Goal: Task Accomplishment & Management: Use online tool/utility

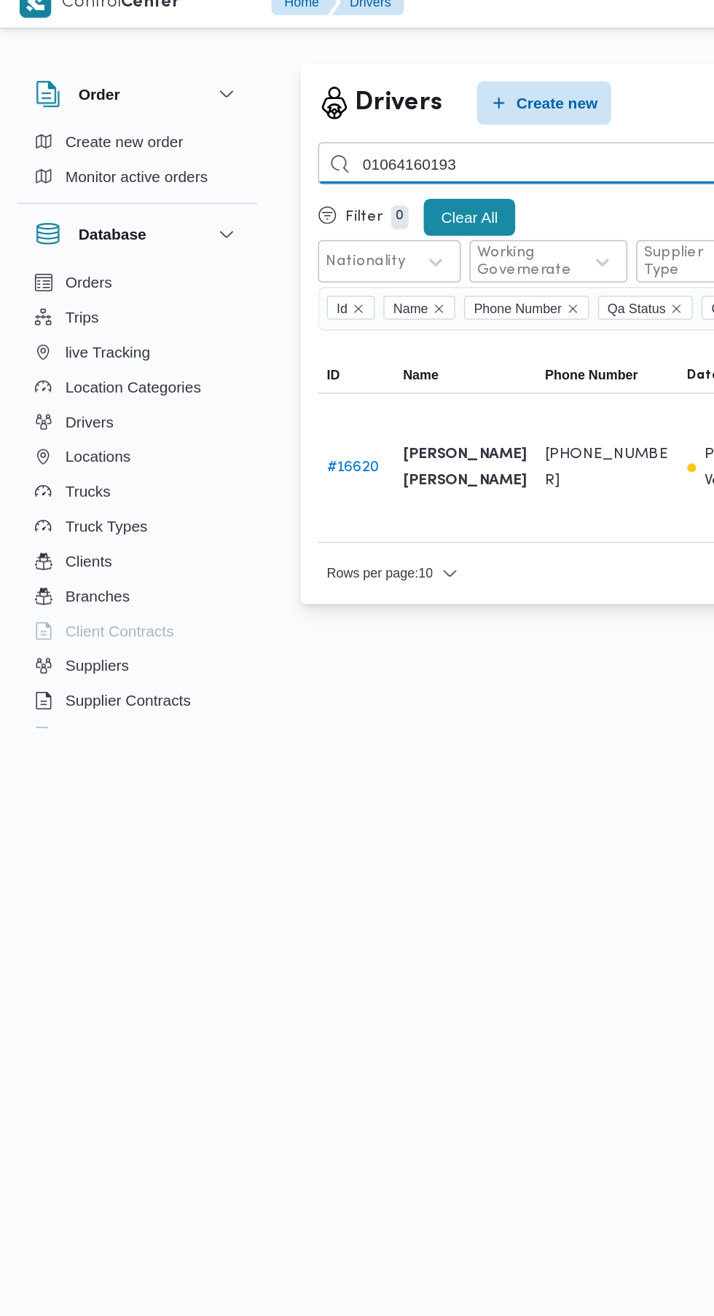
click at [360, 130] on input "01064160193" at bounding box center [534, 125] width 642 height 28
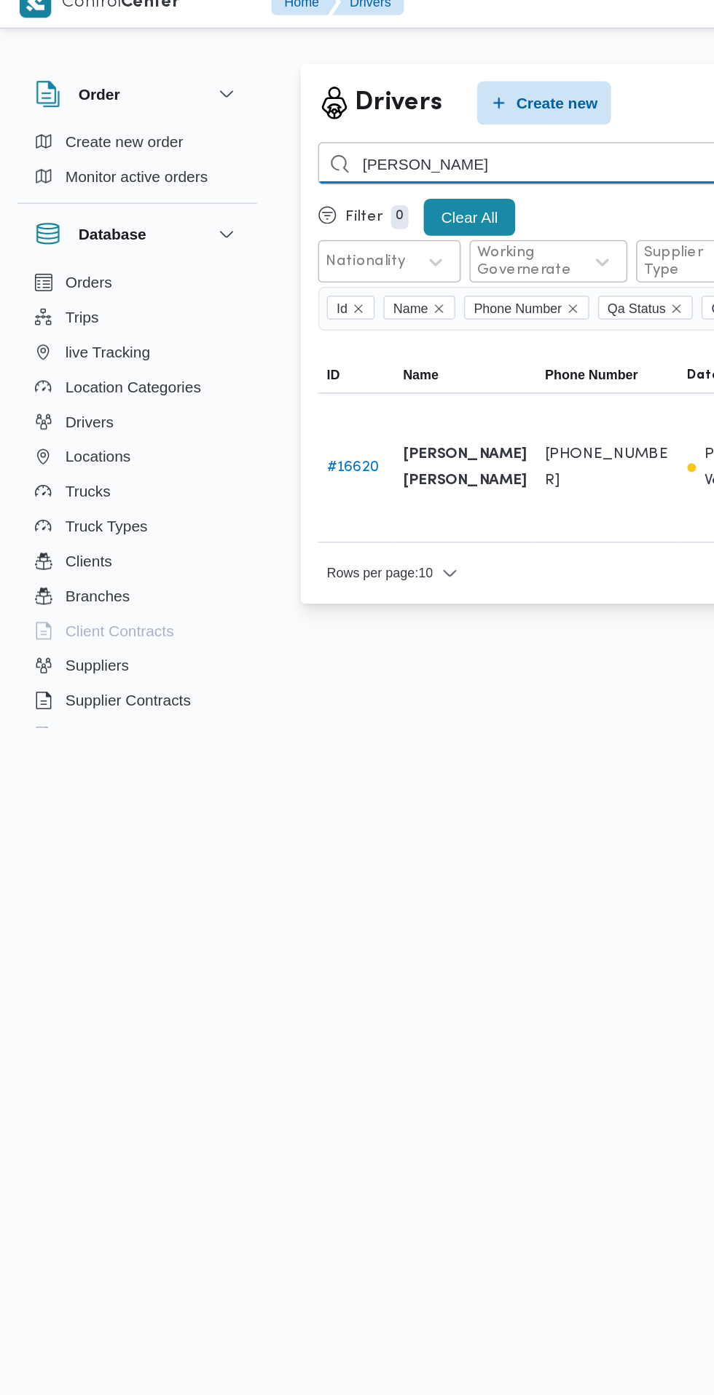
type input "[PERSON_NAME]"
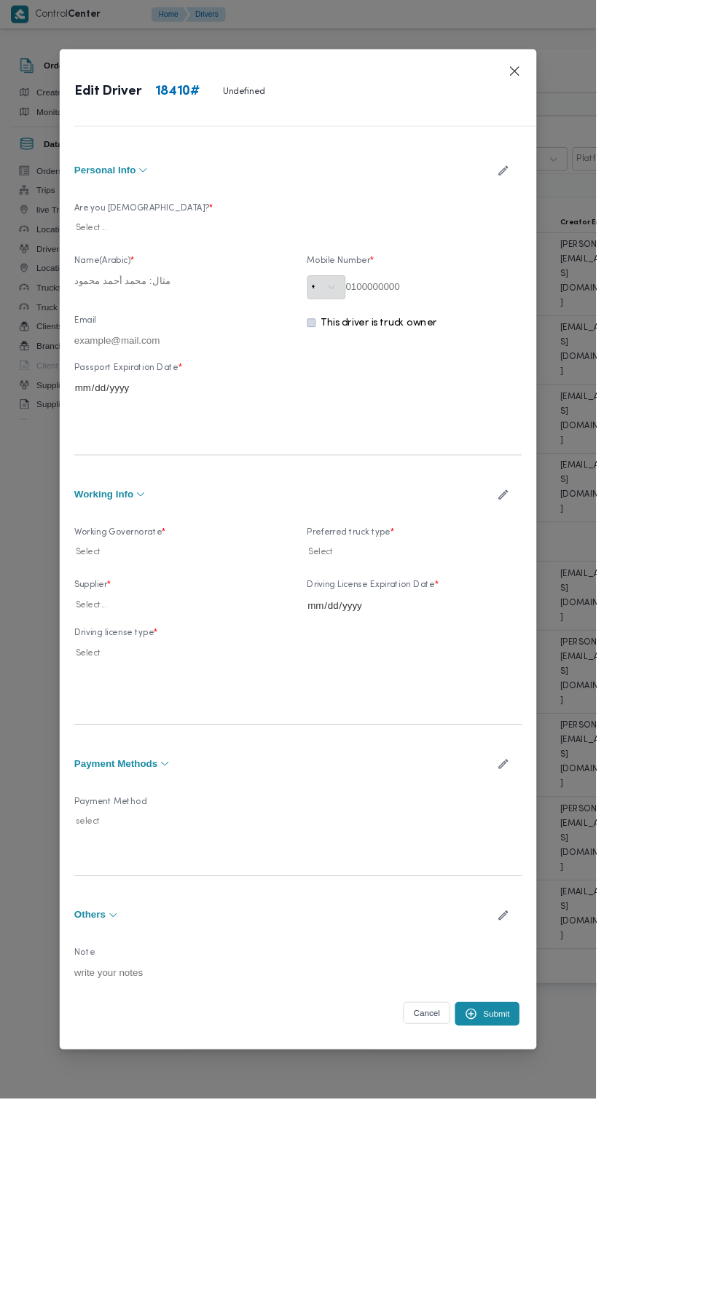
type input "[PERSON_NAME]"
type input "01011386443"
type input "[DATE]"
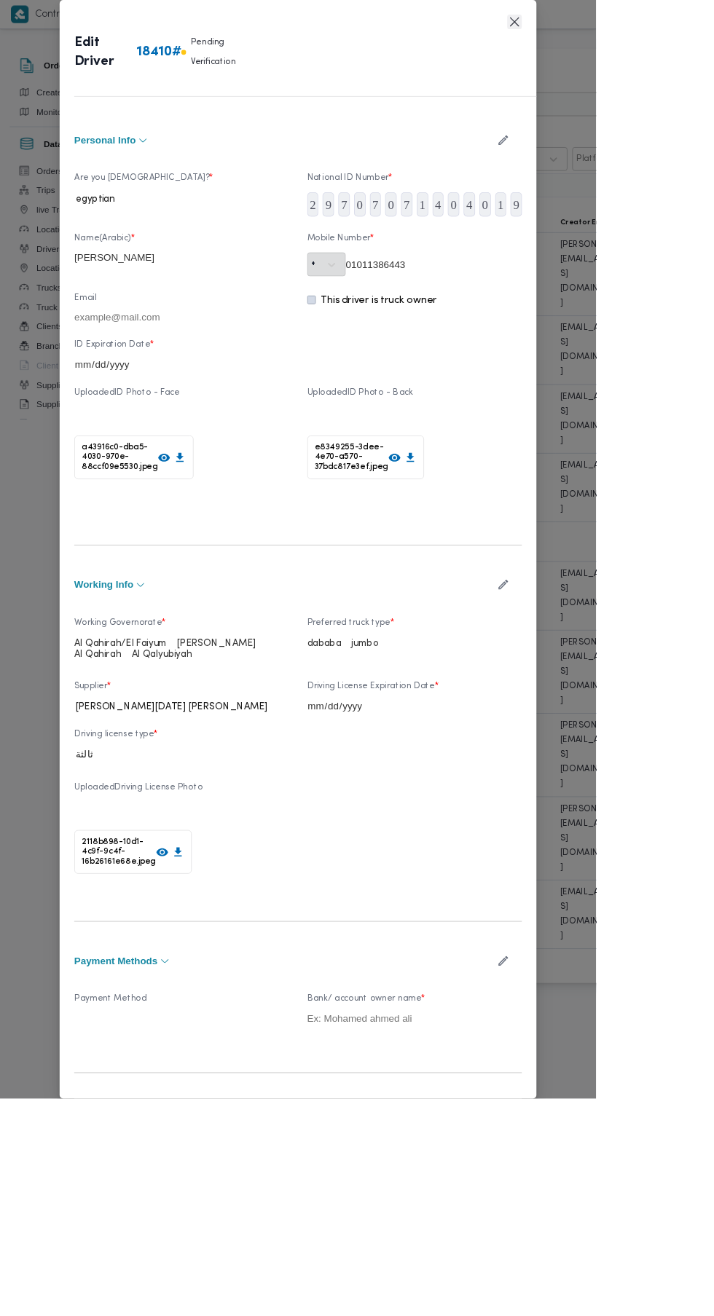
click at [625, 35] on button "Closes this modal window" at bounding box center [615, 25] width 17 height 17
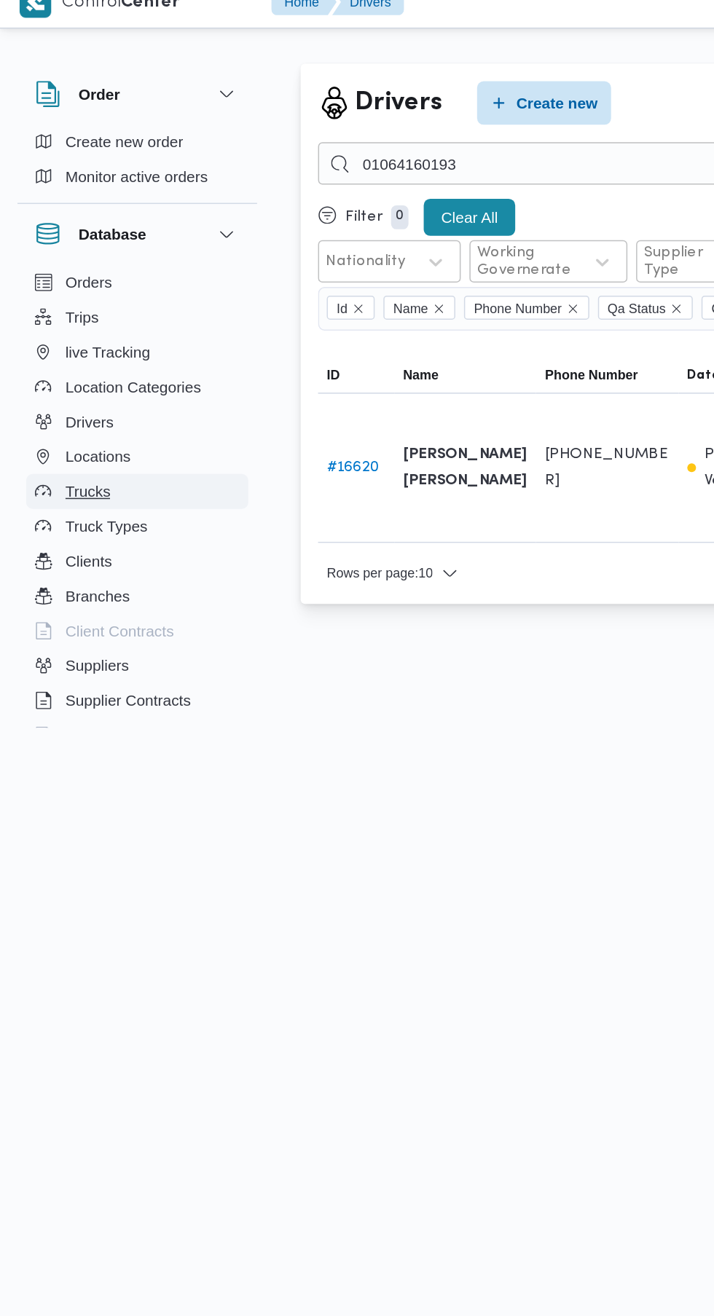
click at [45, 350] on span "Trucks" at bounding box center [59, 344] width 30 height 17
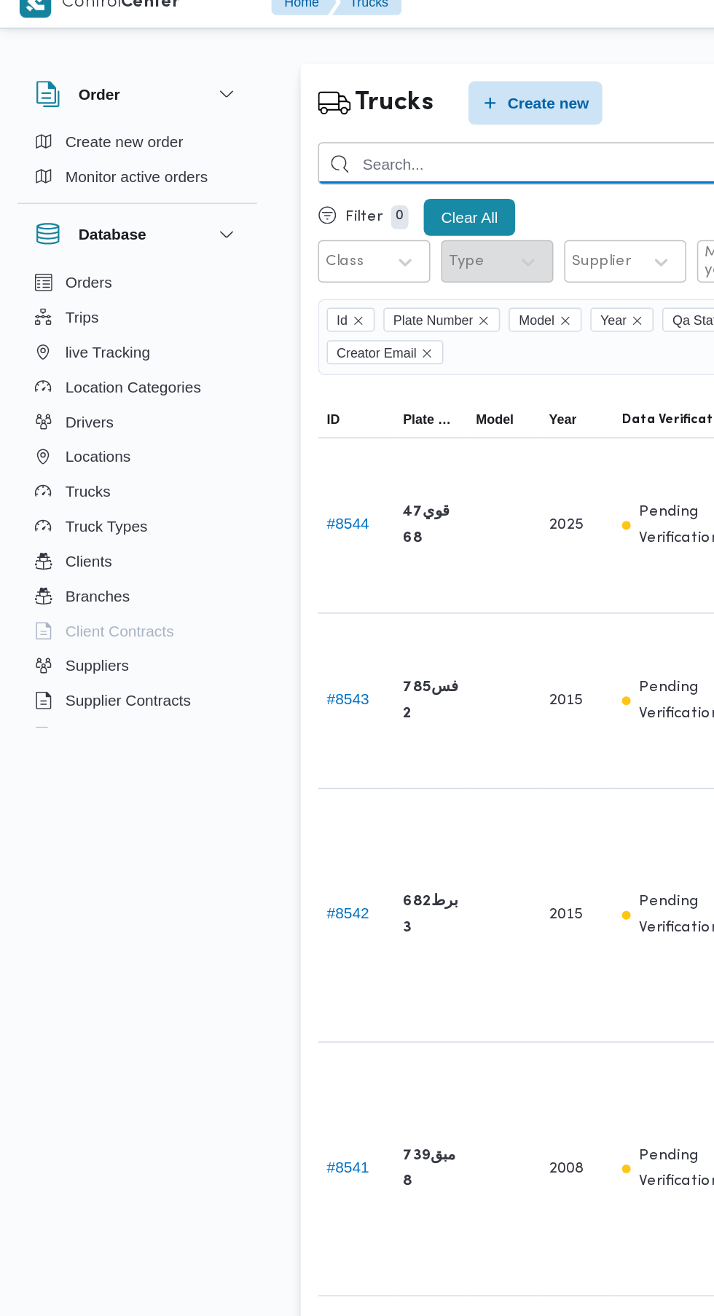
click at [357, 125] on input "search" at bounding box center [443, 125] width 460 height 28
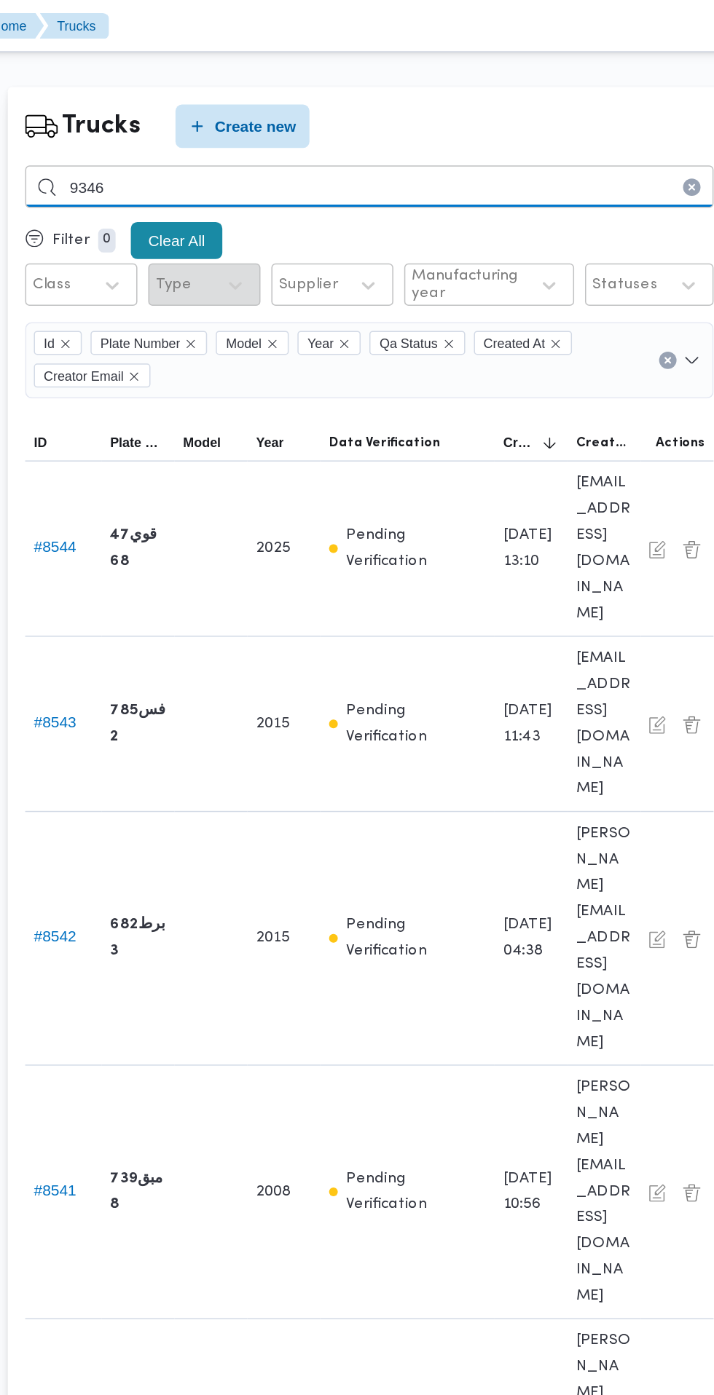
type input "9346"
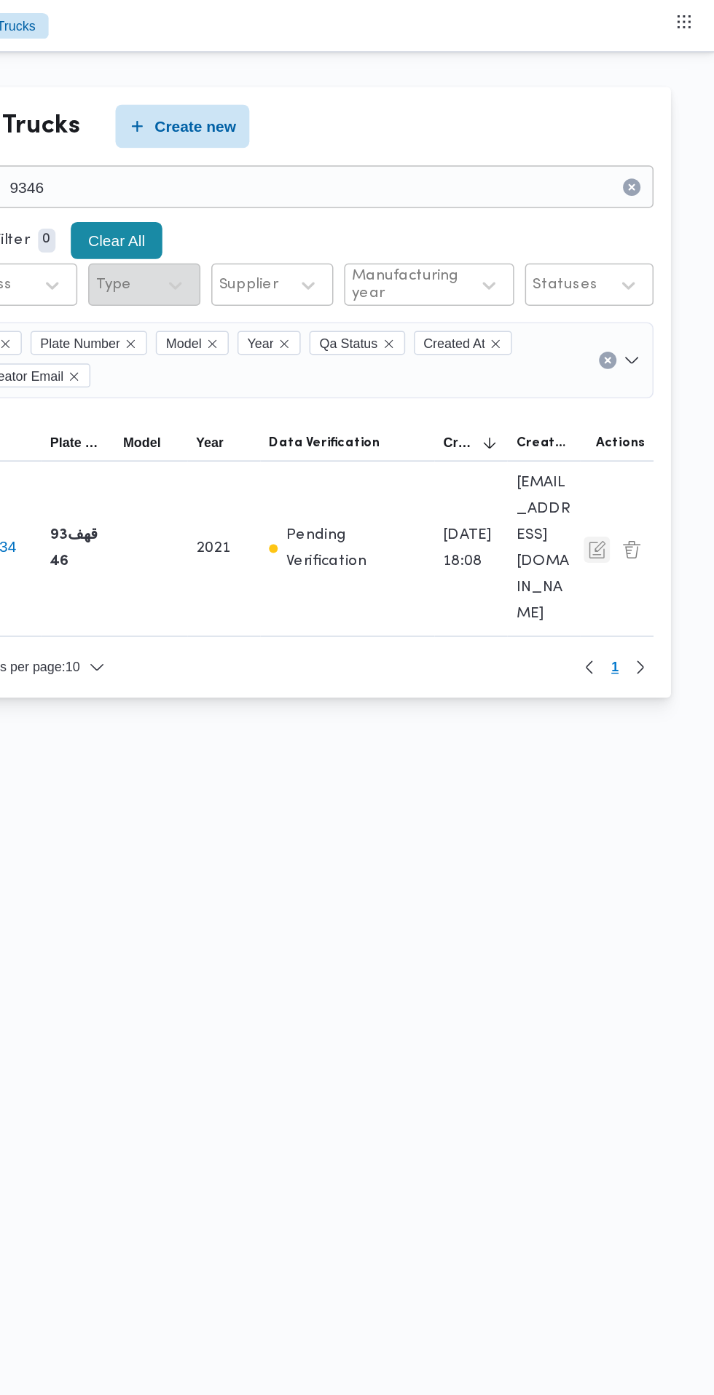
click at [634, 359] on button "button" at bounding box center [634, 367] width 17 height 17
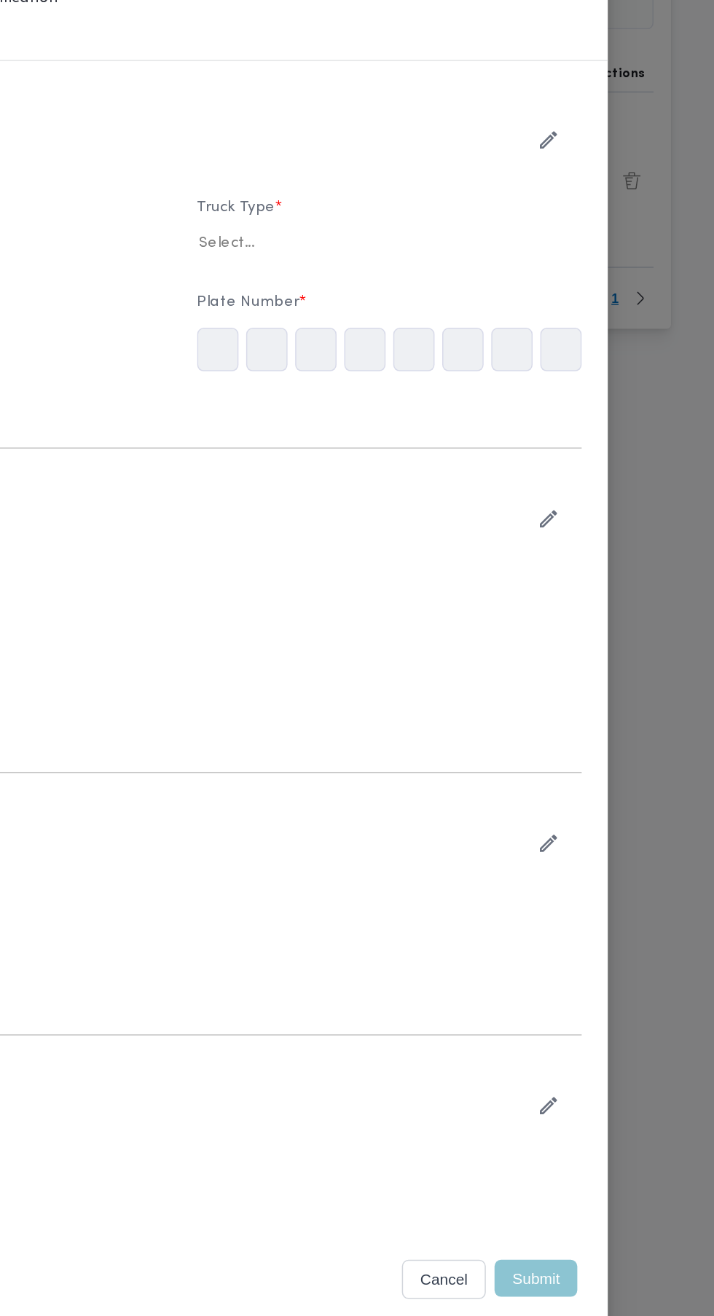
type input "2021"
type input "[DATE]"
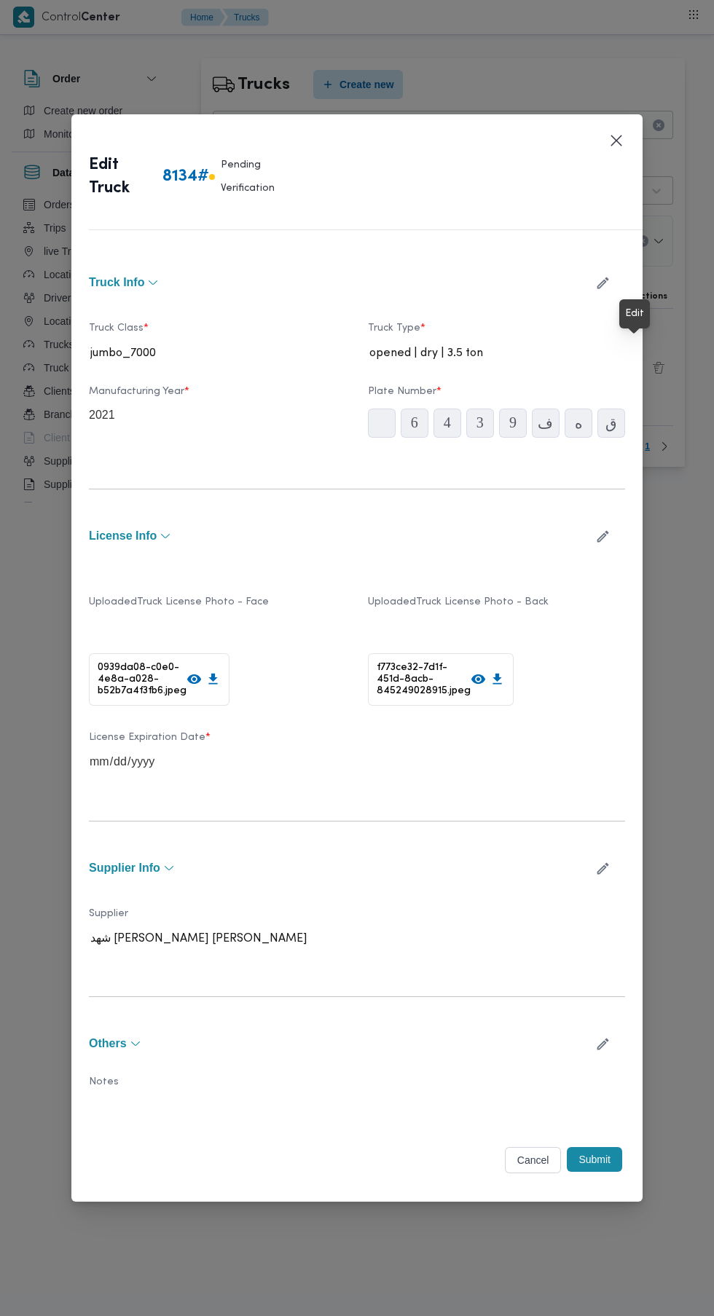
click at [602, 861] on icon "button" at bounding box center [602, 868] width 15 height 15
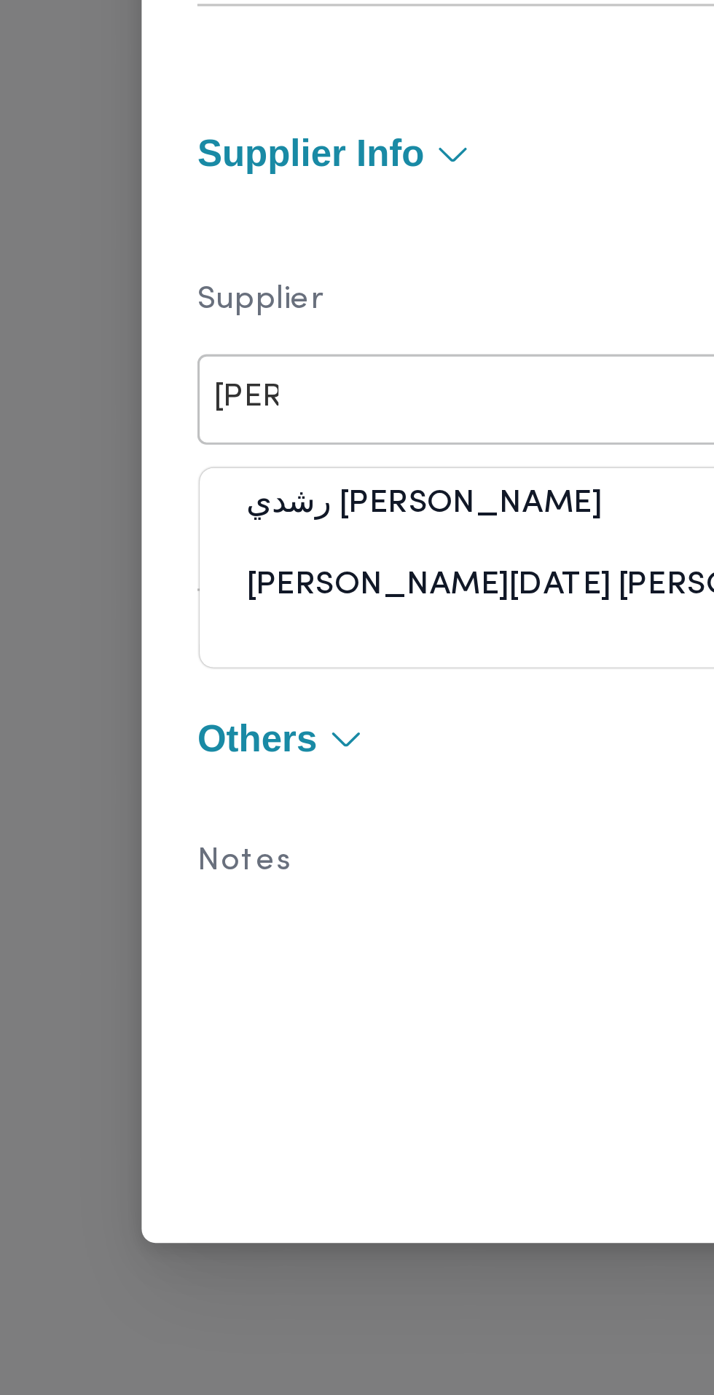
click at [207, 1032] on div "[PERSON_NAME][DATE] [PERSON_NAME]" at bounding box center [218, 1044] width 256 height 25
type input "[PERSON_NAME]"
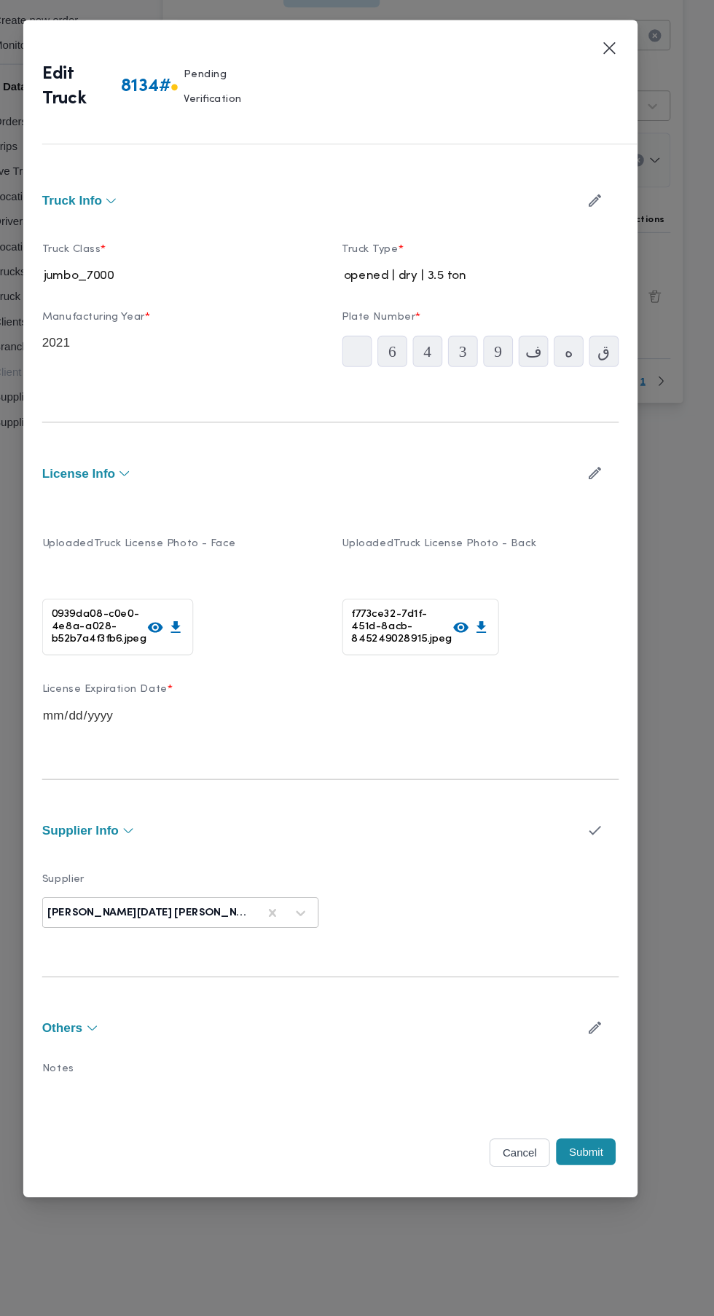
click at [602, 856] on icon "button" at bounding box center [602, 863] width 15 height 15
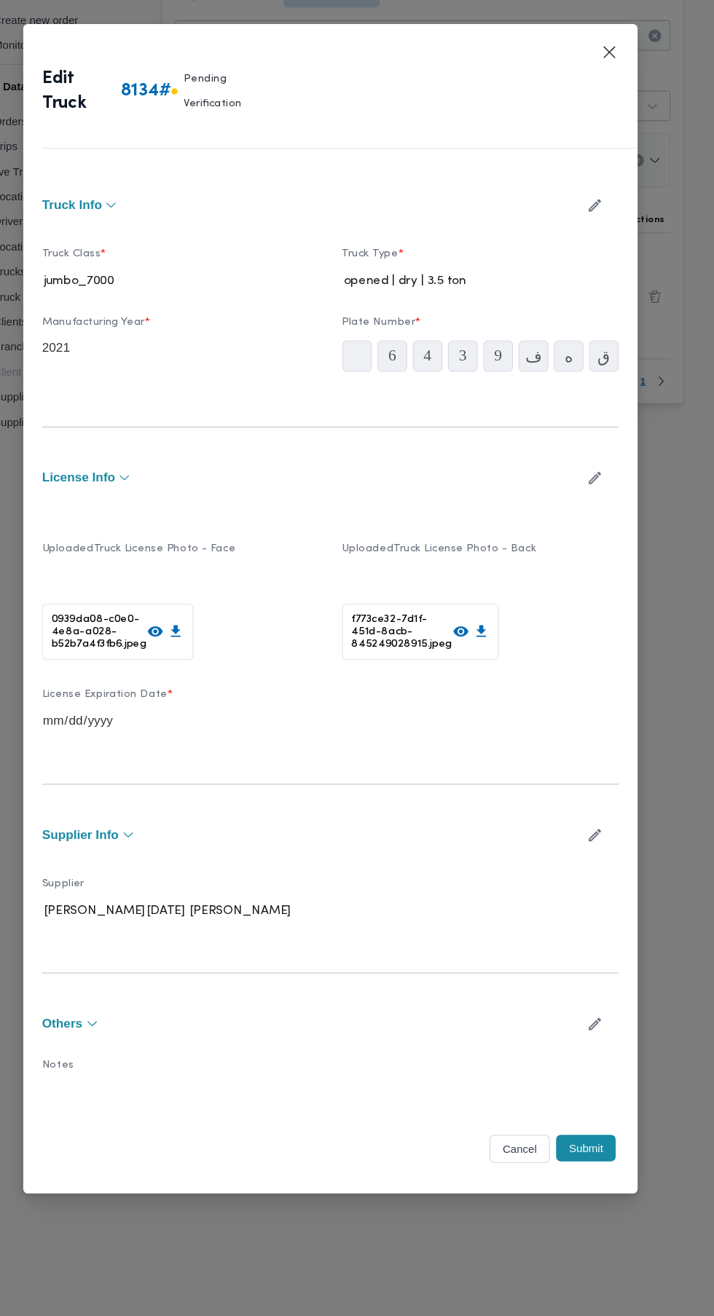
click at [609, 1148] on button "Submit" at bounding box center [594, 1159] width 55 height 25
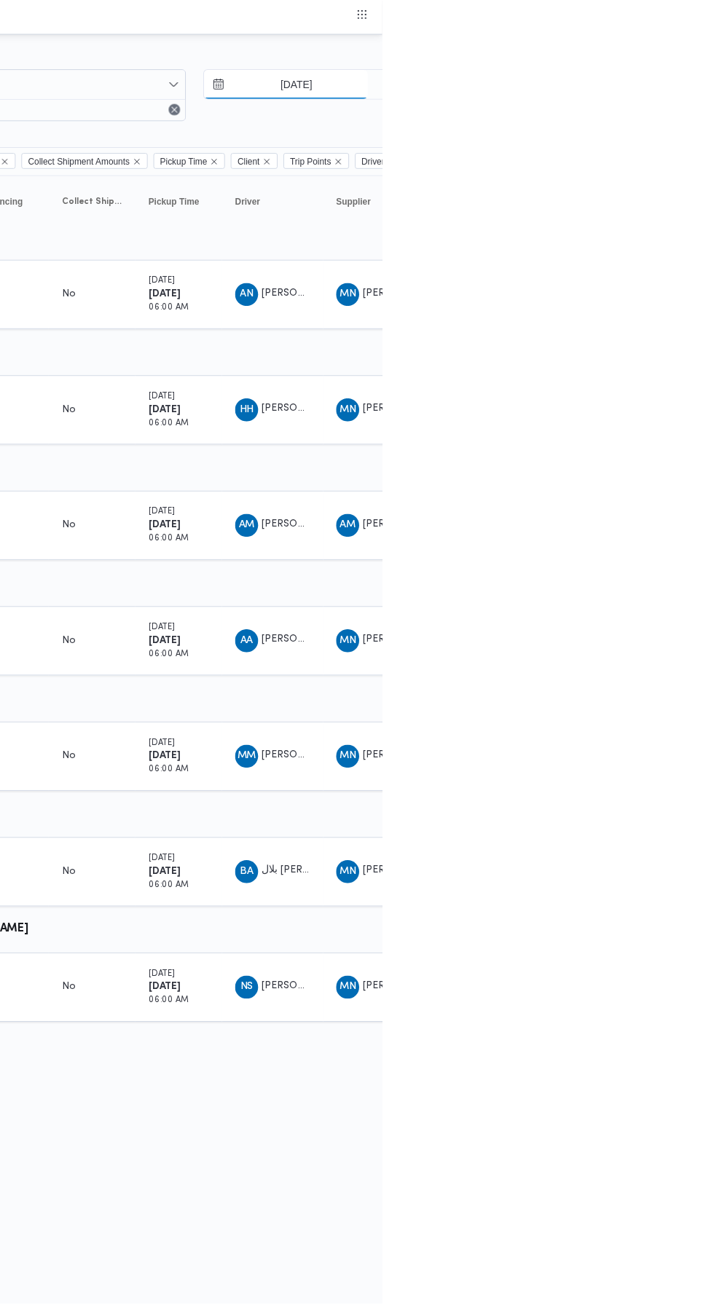
click at [650, 85] on input "14/9/2025" at bounding box center [616, 85] width 165 height 29
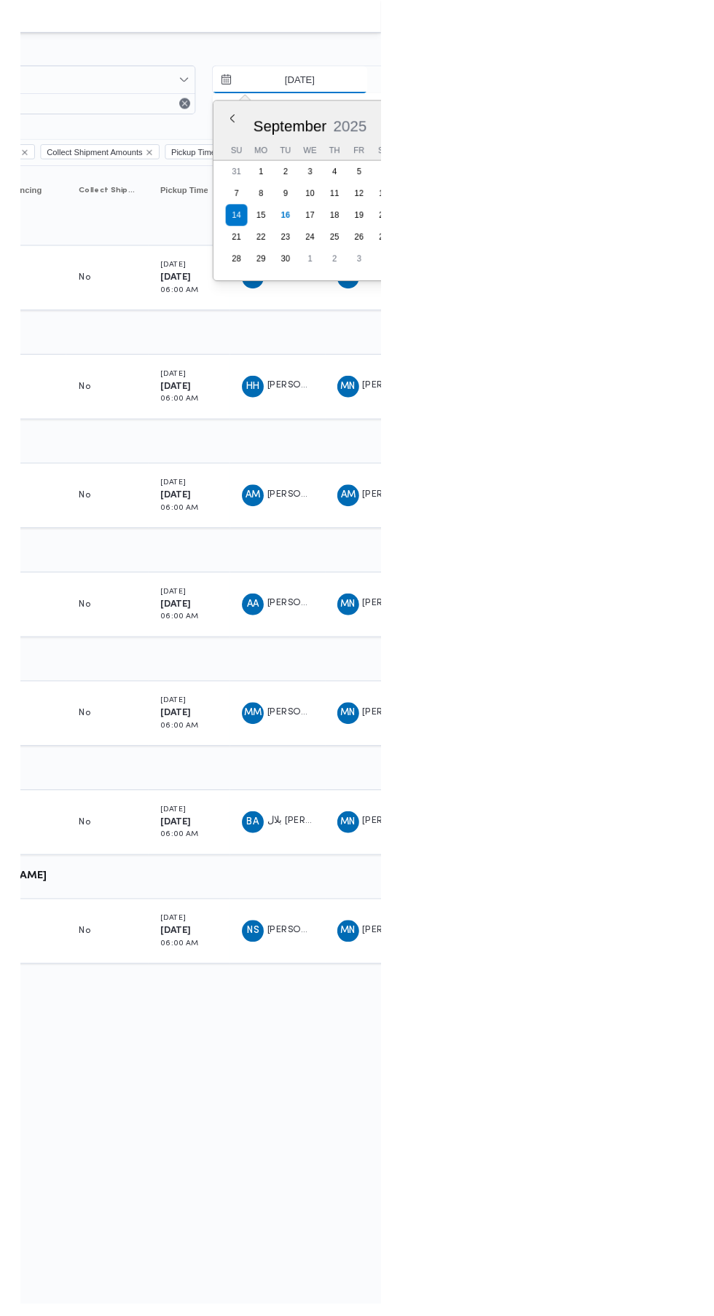
scroll to position [0, 23]
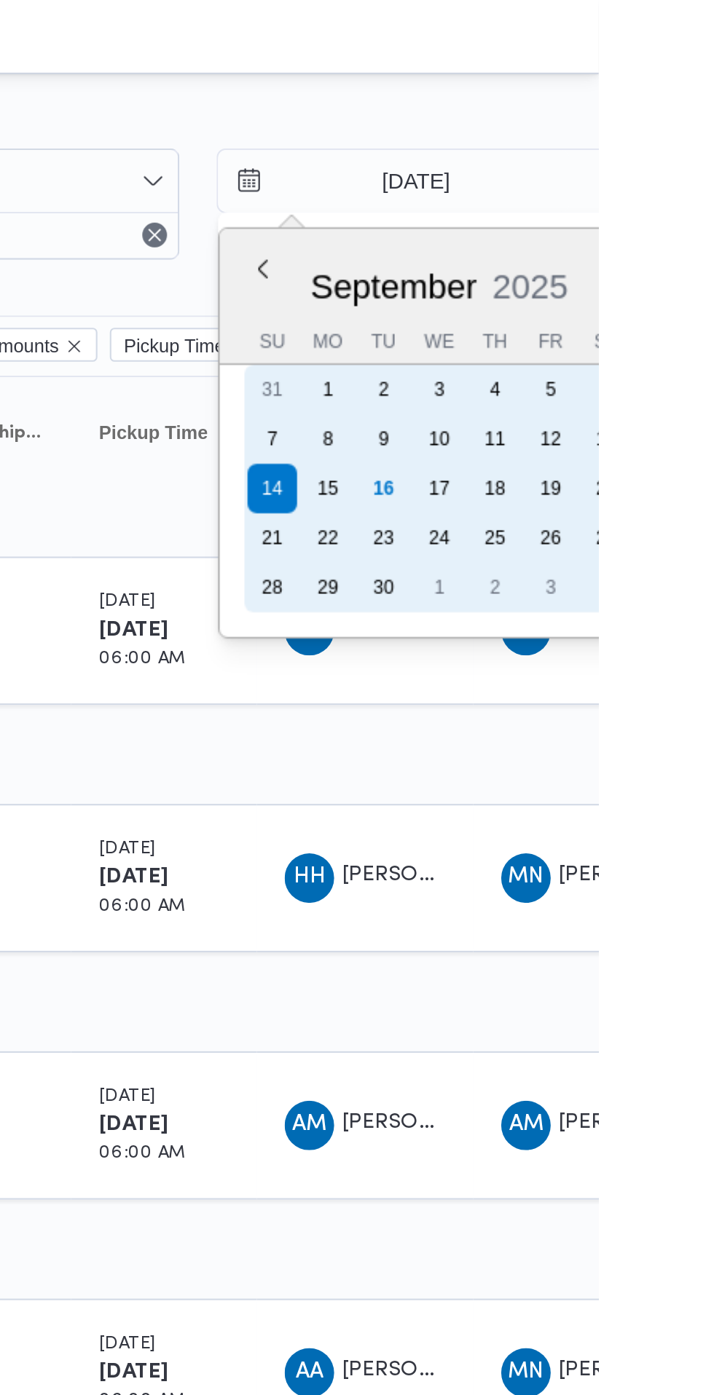
click at [610, 230] on div "16" at bounding box center [612, 229] width 23 height 23
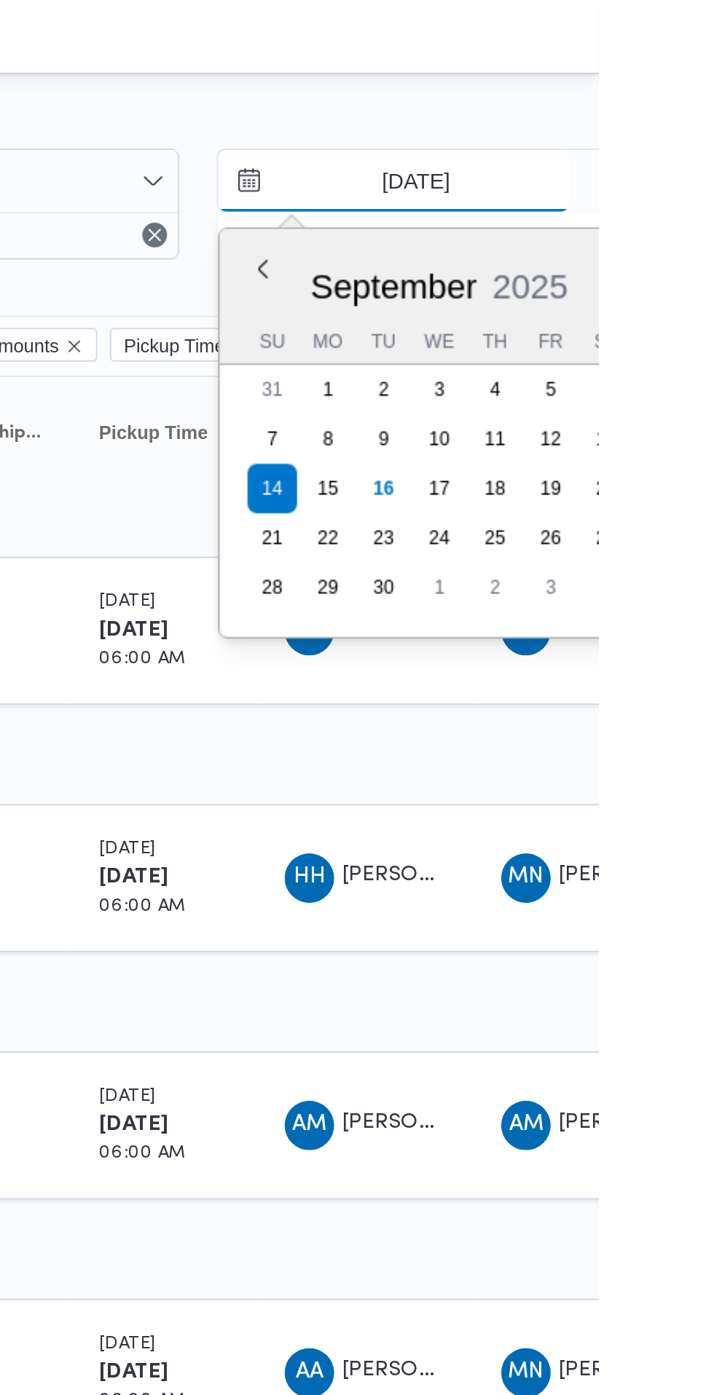
type input "16/9/2025"
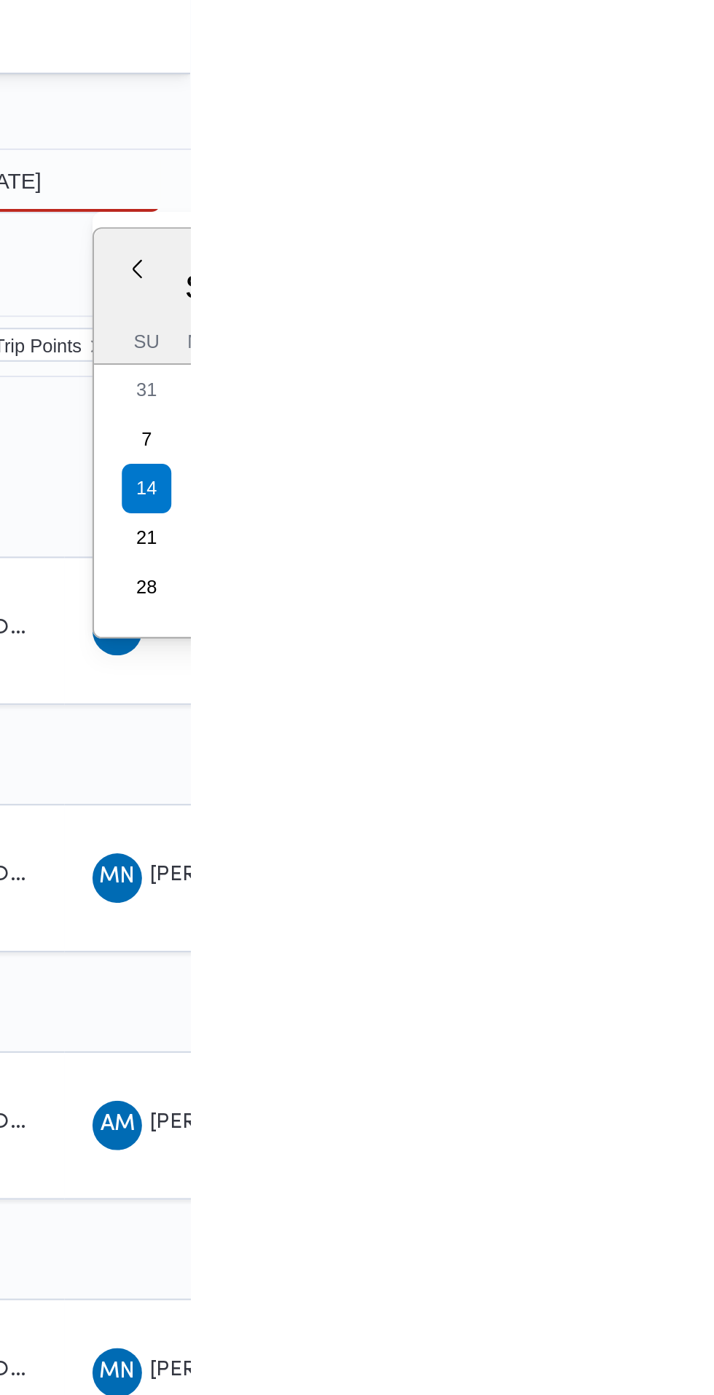
type input "16/9/2025"
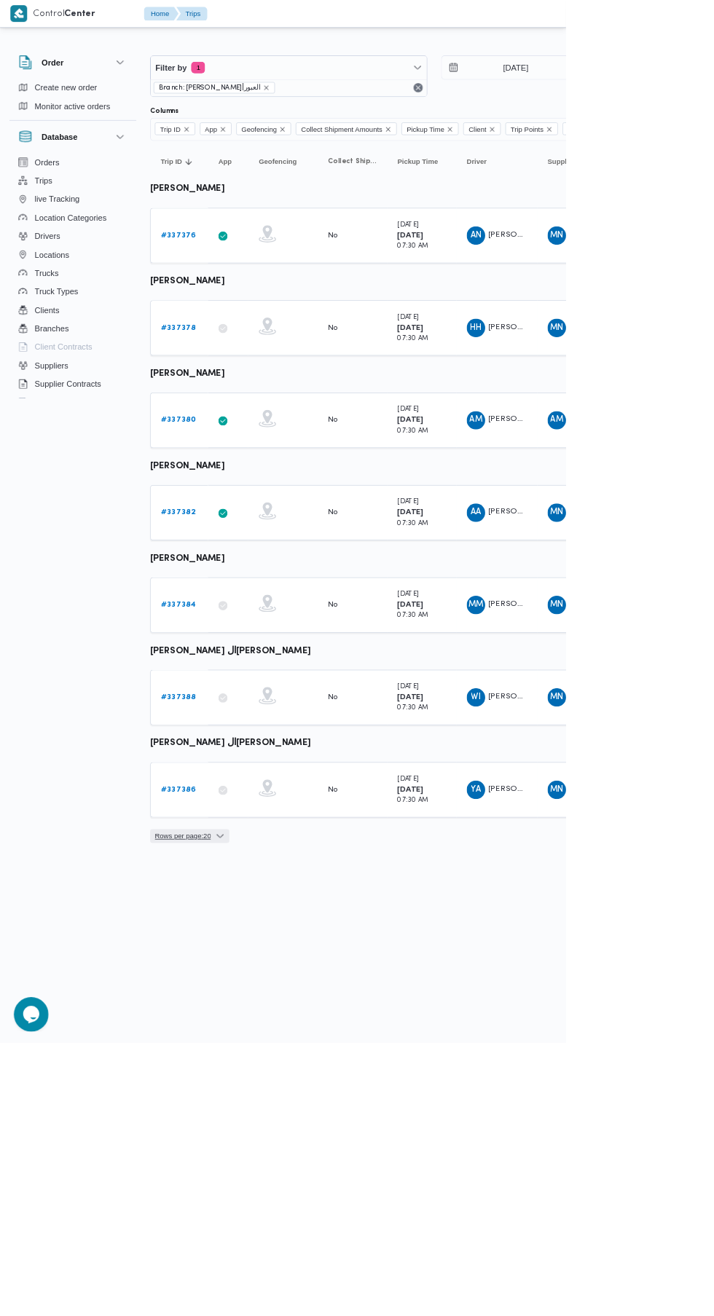
click at [283, 1052] on icon "button" at bounding box center [278, 1055] width 12 height 12
click at [367, 93] on span "Filter by 1" at bounding box center [364, 85] width 348 height 29
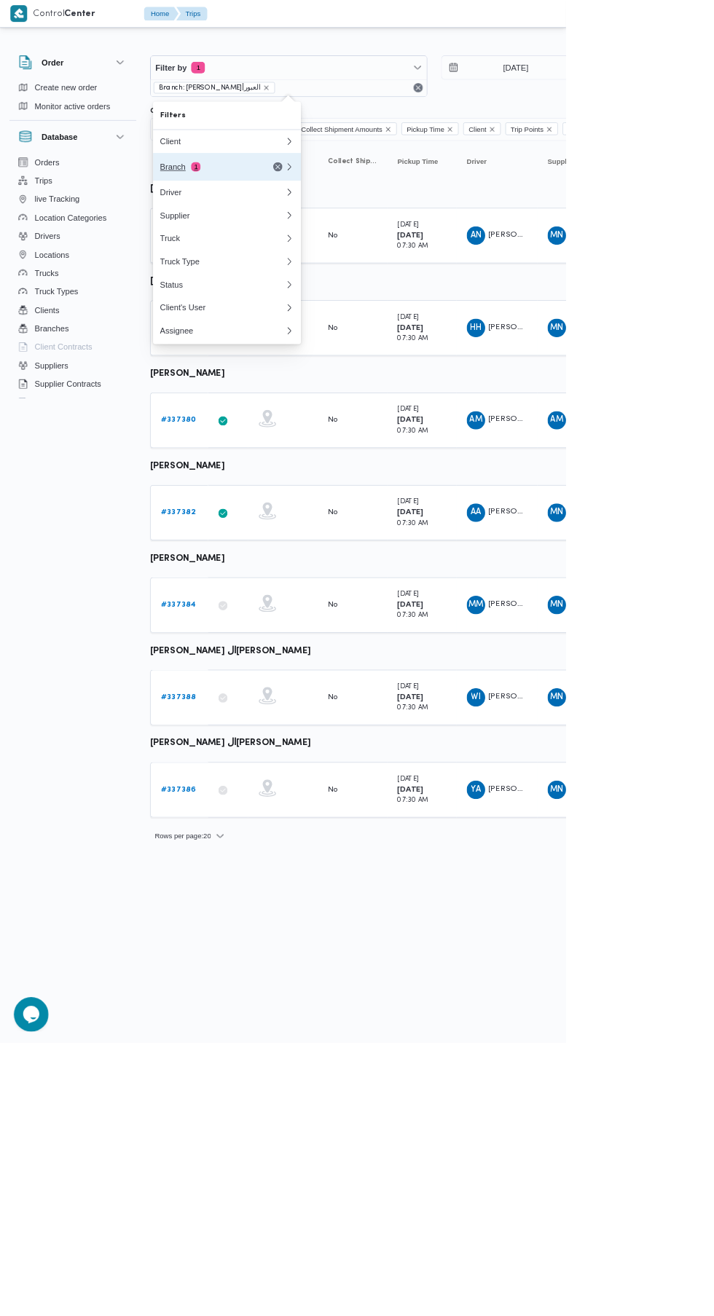
click at [297, 210] on div "Branch 1" at bounding box center [263, 211] width 122 height 12
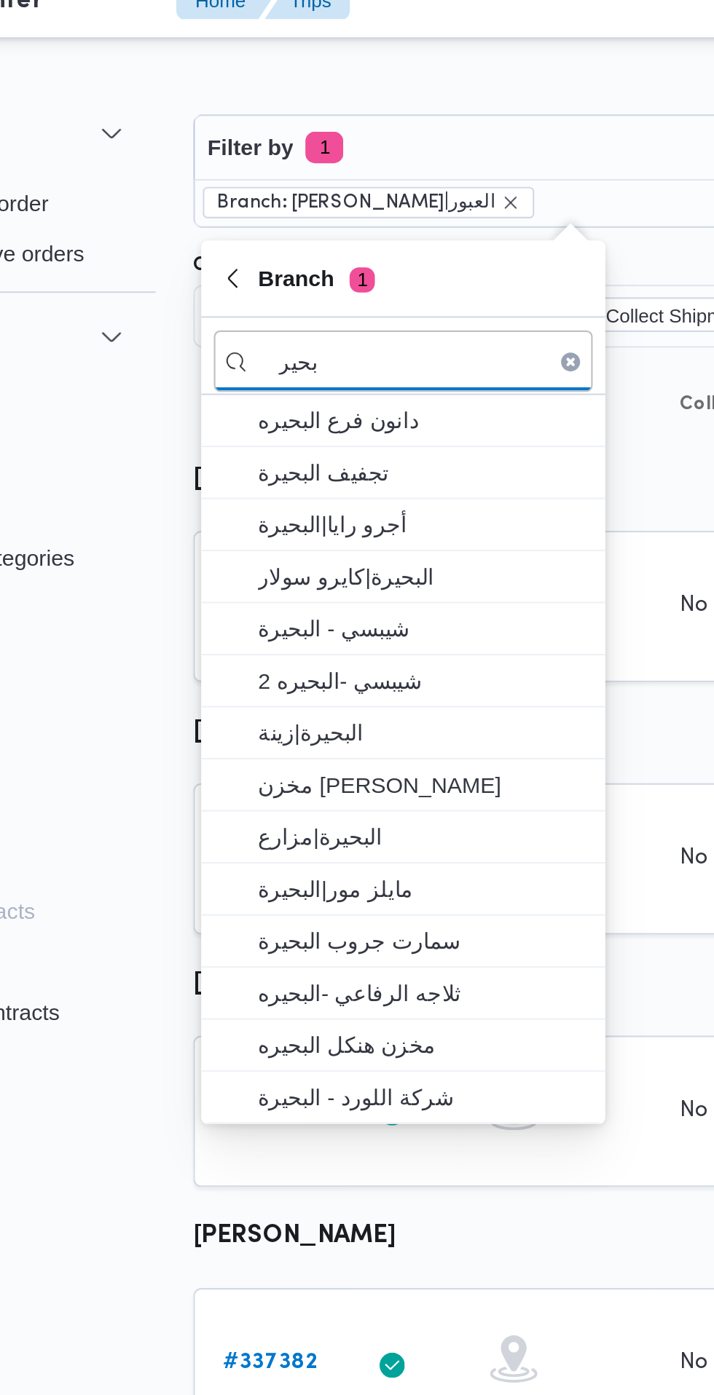
type input "بحير"
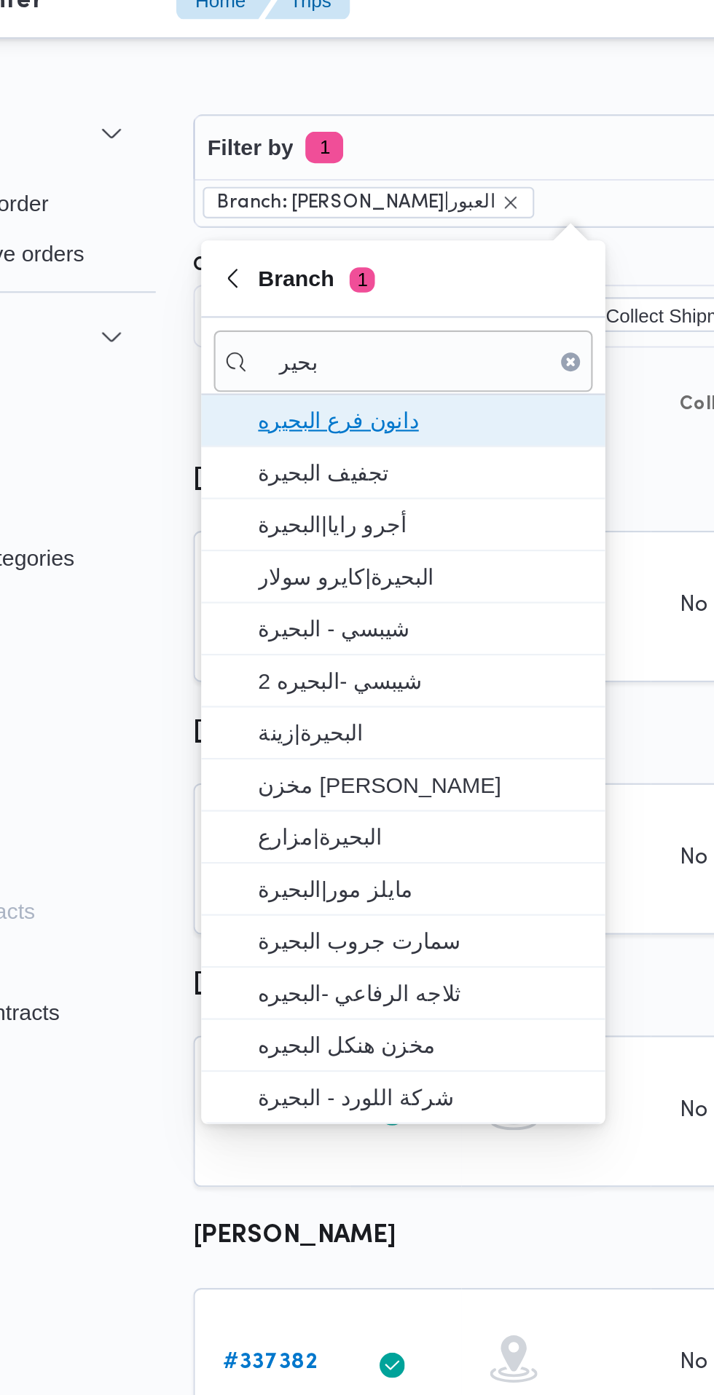
click at [323, 216] on span "دانون فرع البحيره" at bounding box center [294, 210] width 151 height 17
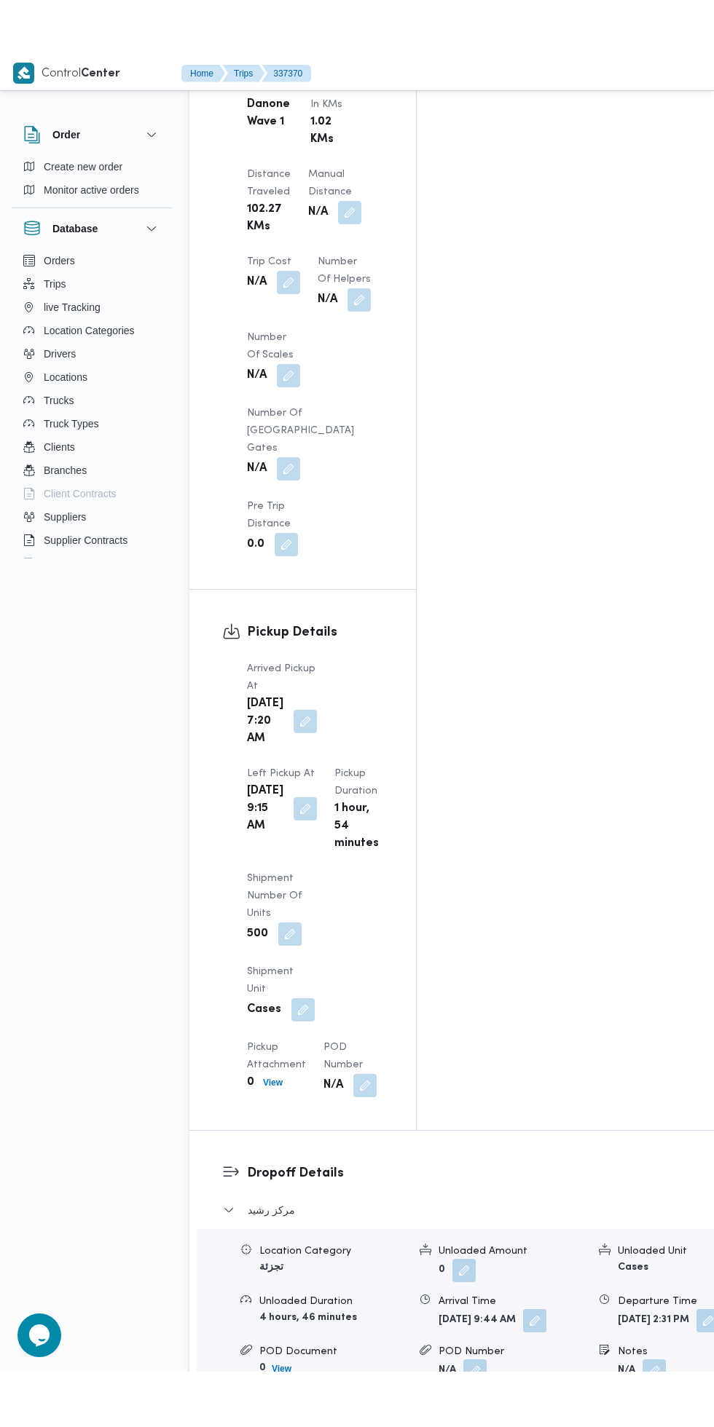
scroll to position [1641, 0]
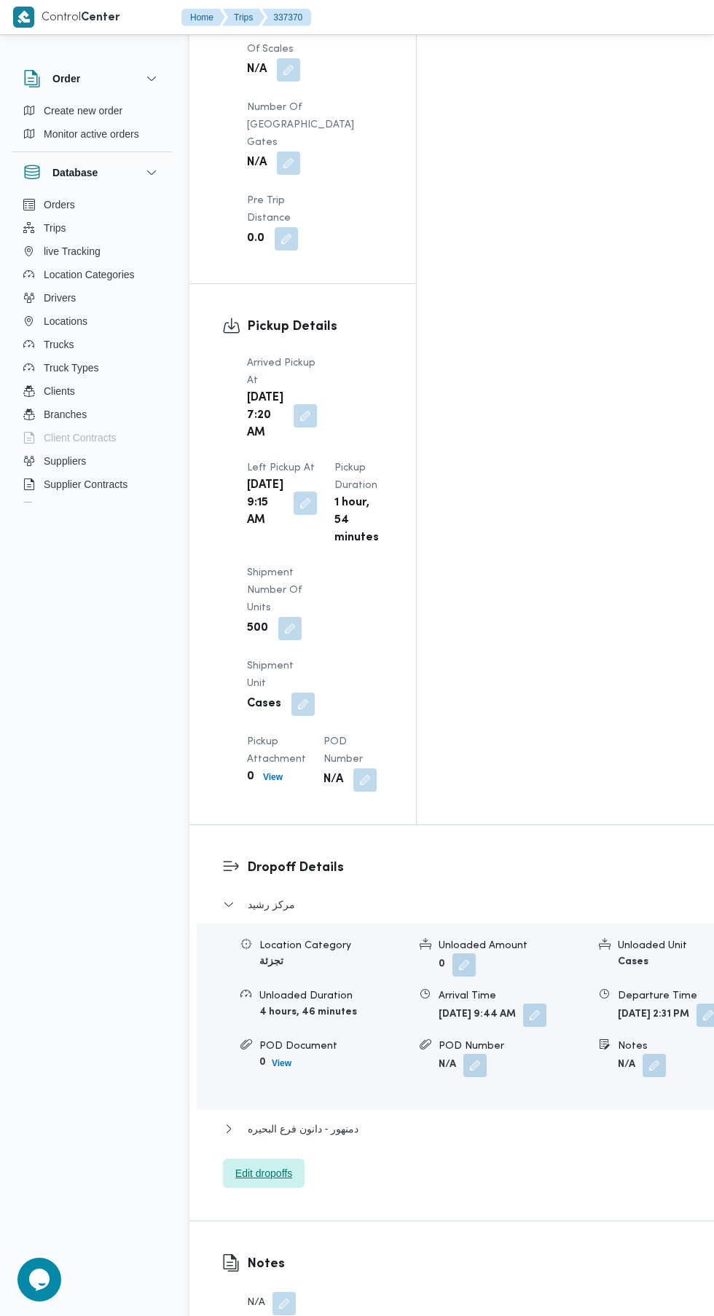
click at [280, 1159] on span "Edit dropoffs" at bounding box center [264, 1173] width 82 height 29
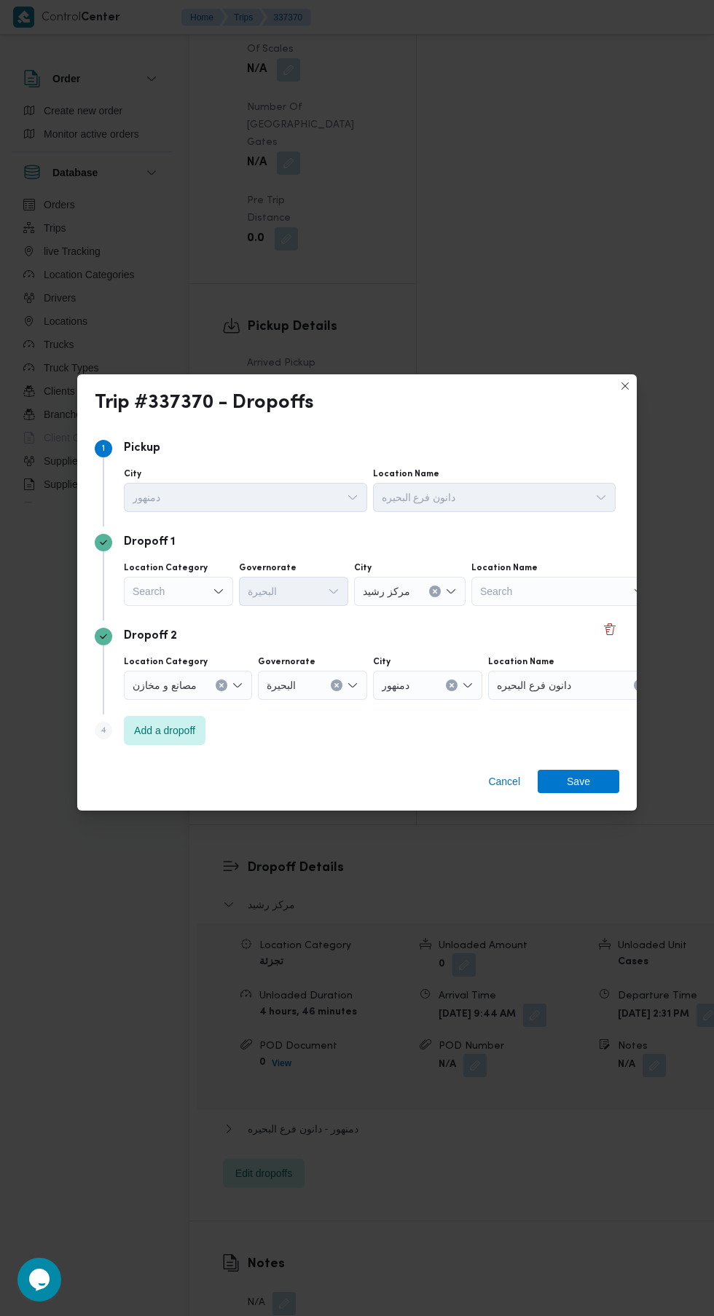
click at [189, 606] on div "Search" at bounding box center [178, 591] width 109 height 29
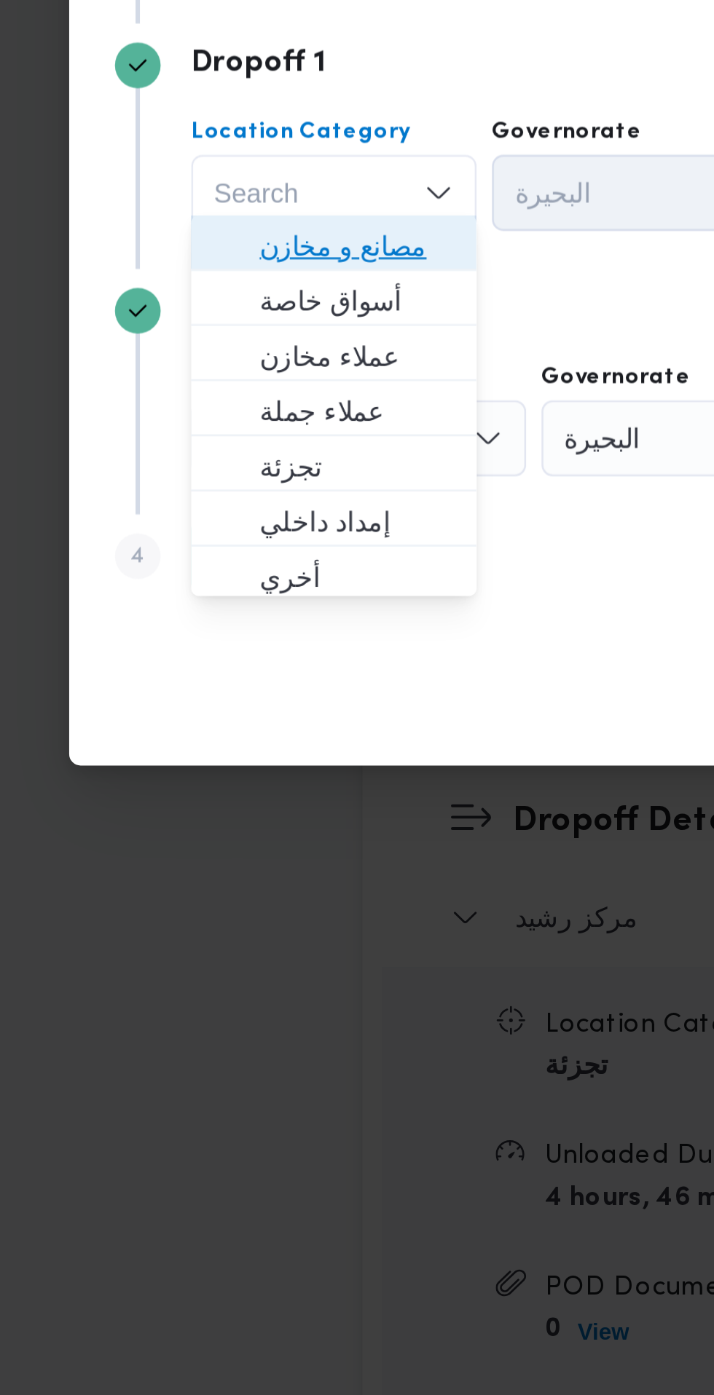
click at [202, 651] on span "مصانع و مخازن" at bounding box center [187, 647] width 74 height 17
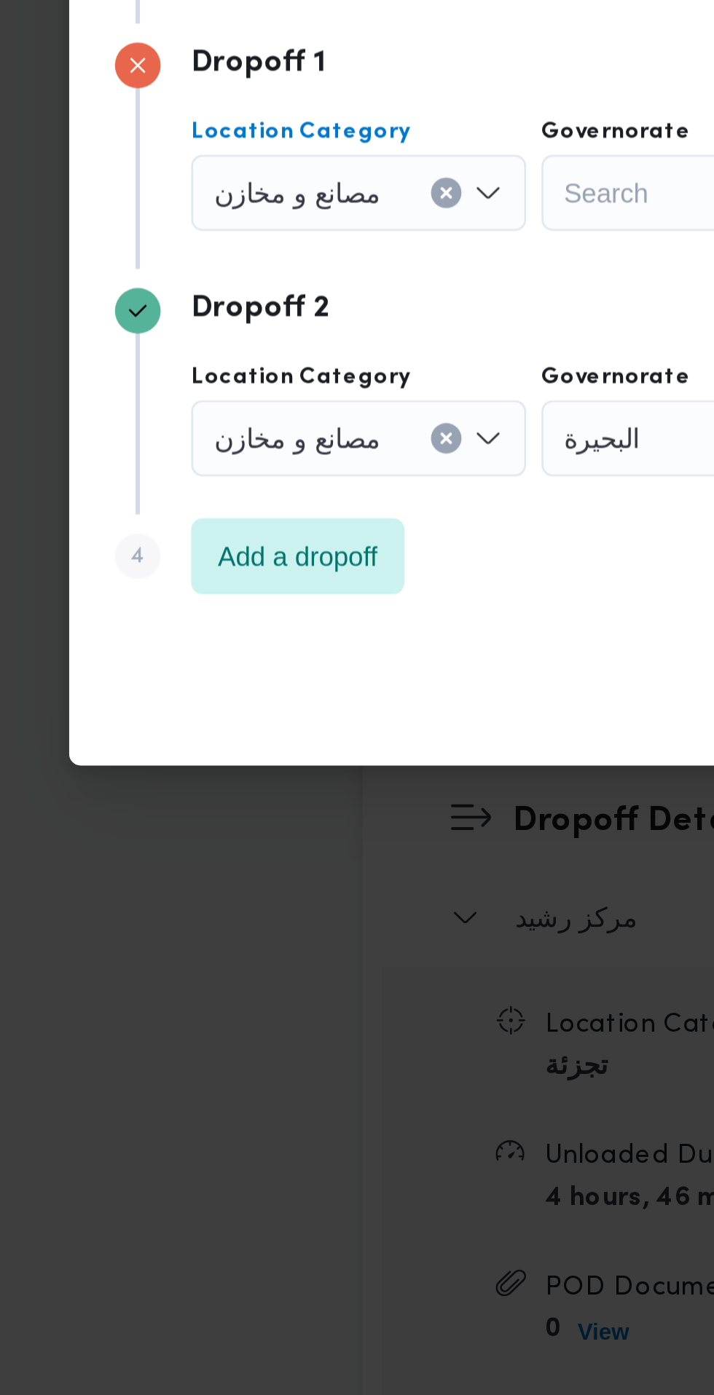
click at [202, 621] on input "Location Category" at bounding box center [202, 626] width 1 height 17
click at [209, 619] on div "مصانع و مخازن Combo box. Selected. مصانع و مخازن. Press Backspace to delete مصا…" at bounding box center [188, 626] width 128 height 29
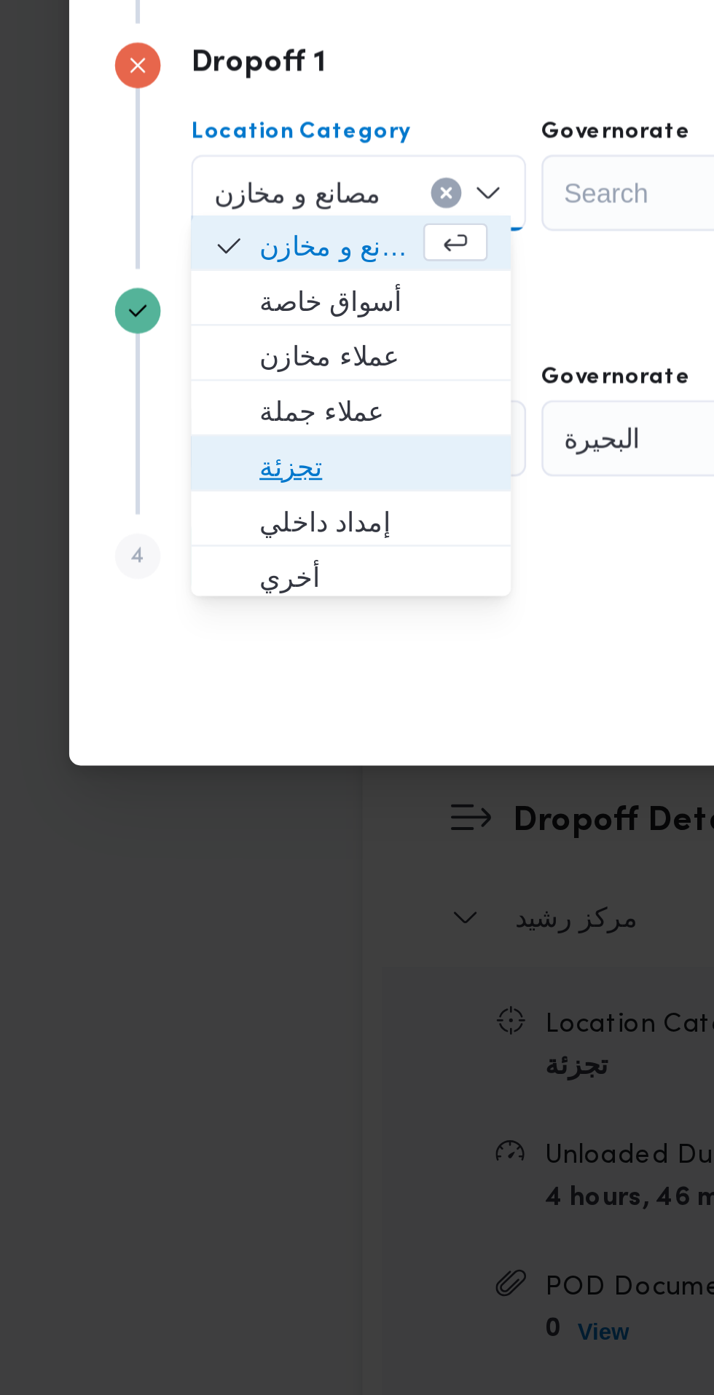
click at [191, 735] on span "تجزئة" at bounding box center [193, 731] width 87 height 17
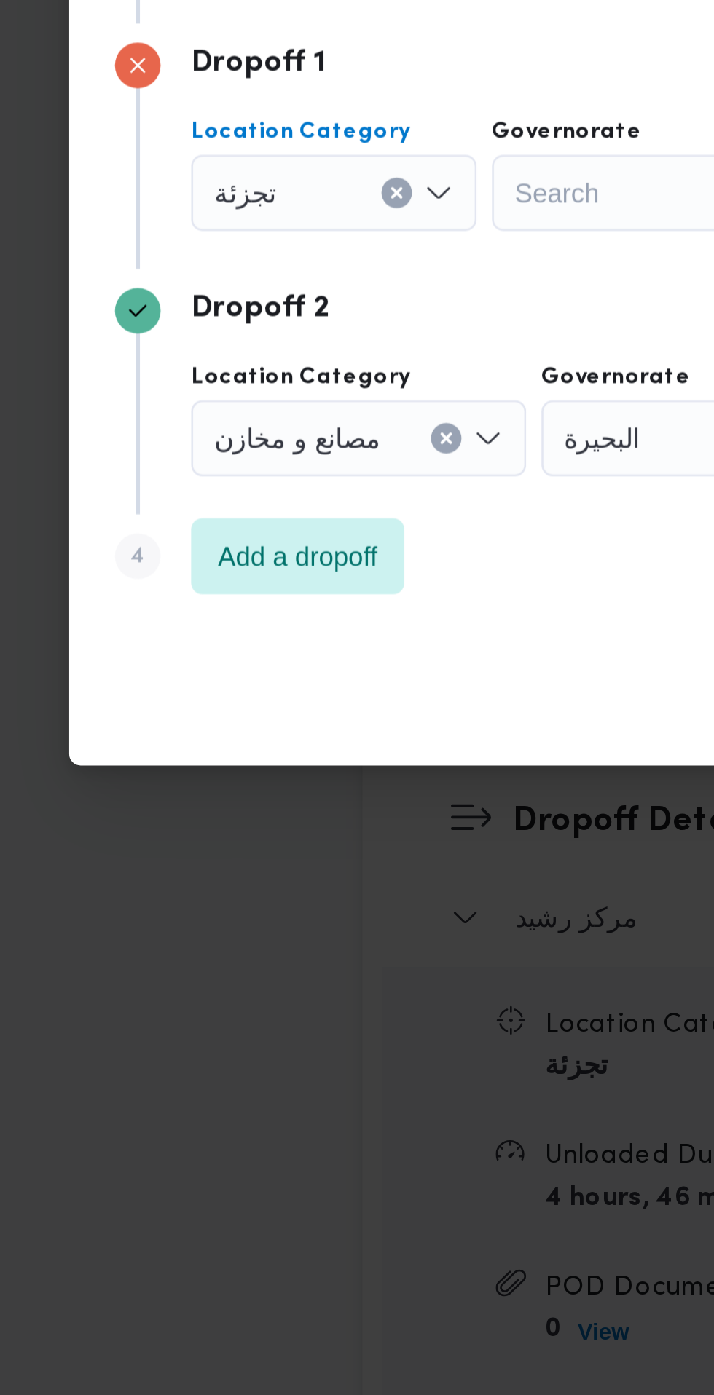
click at [281, 622] on div "Search" at bounding box center [293, 626] width 109 height 29
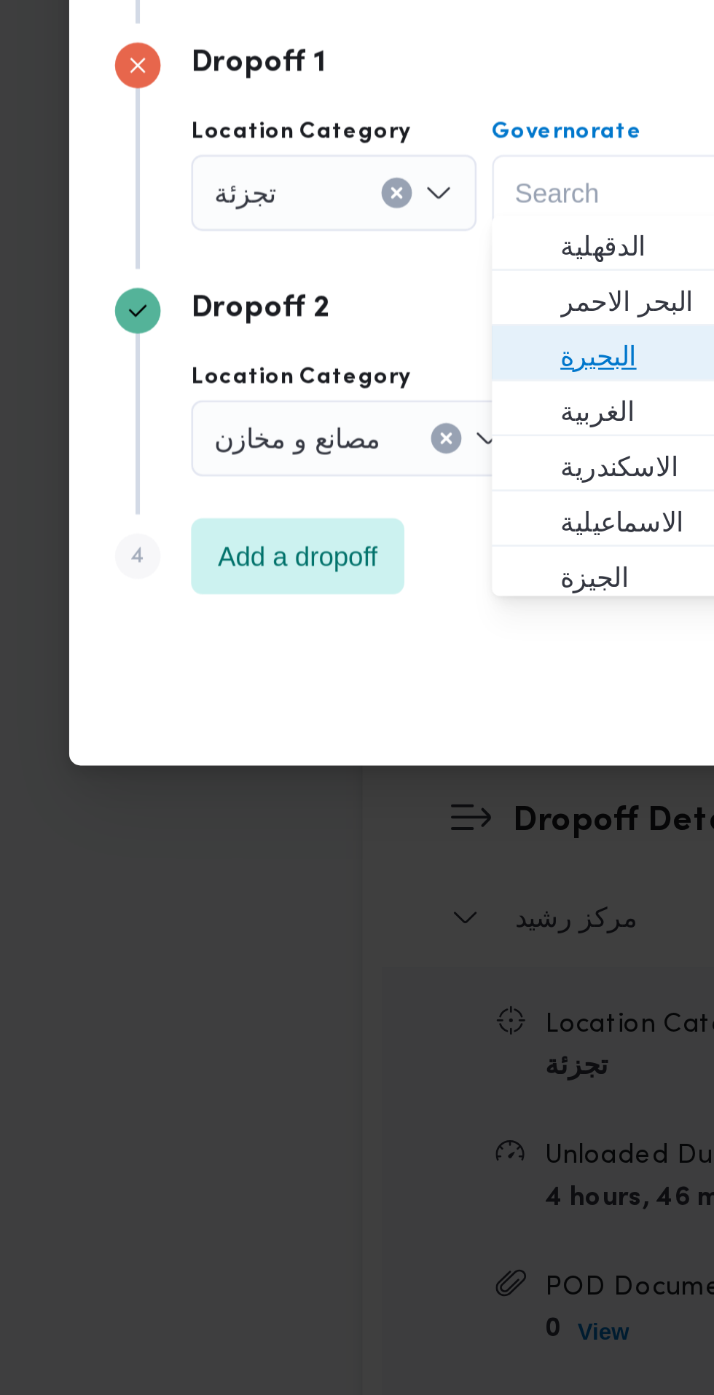
click at [291, 690] on span "البحيرة" at bounding box center [302, 689] width 74 height 17
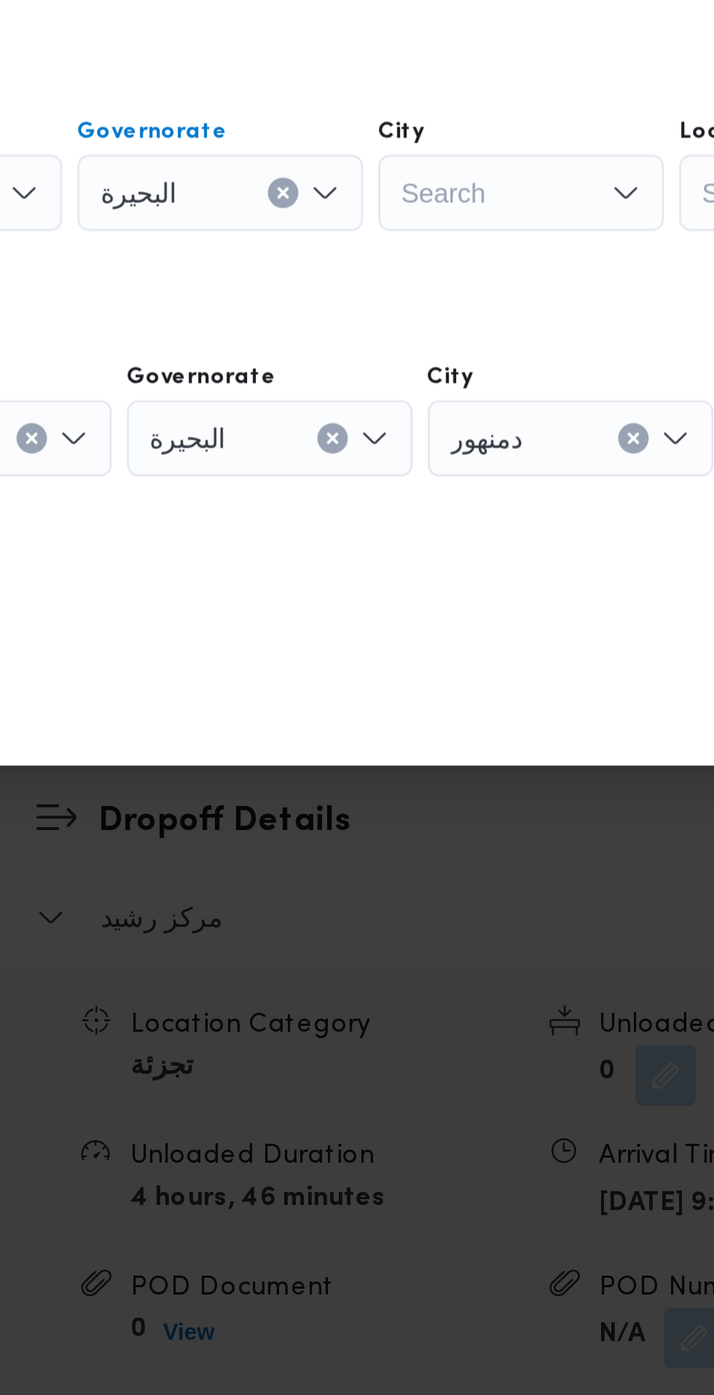
click at [417, 622] on div "Search" at bounding box center [408, 626] width 109 height 29
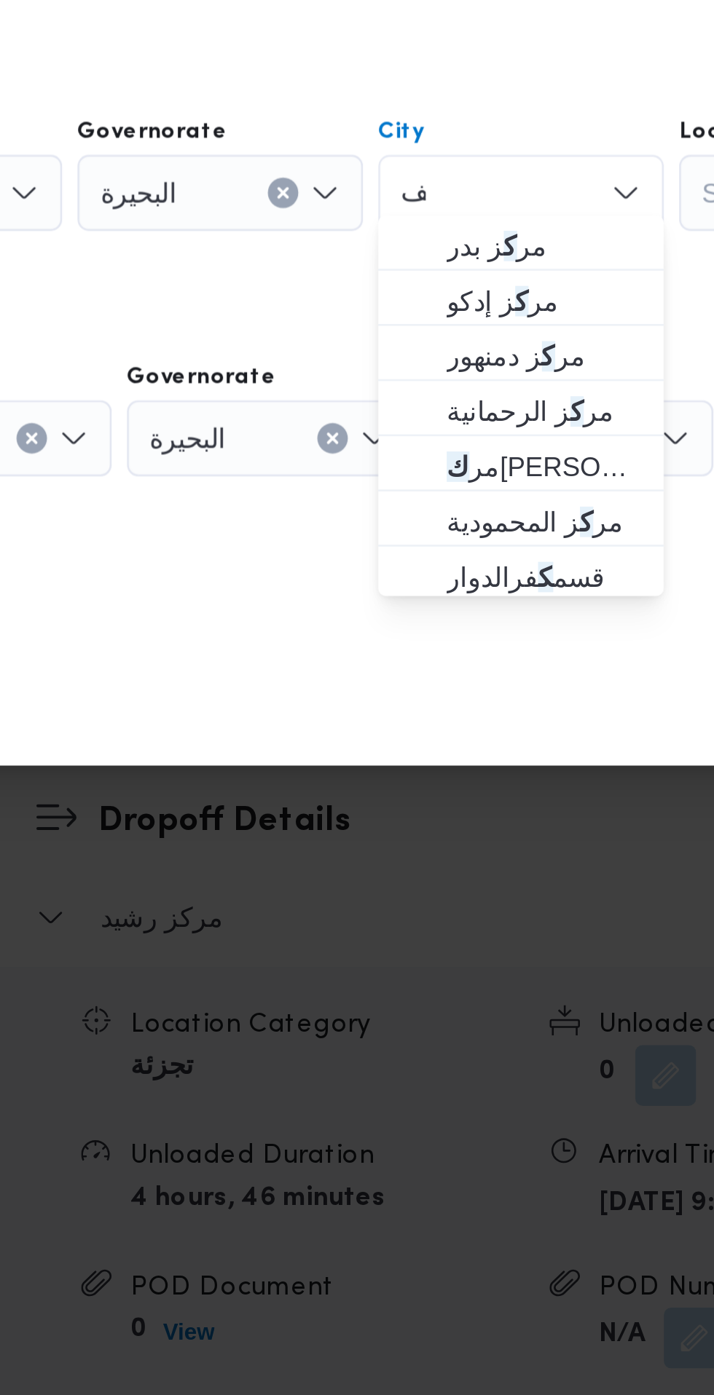
scroll to position [0, 0]
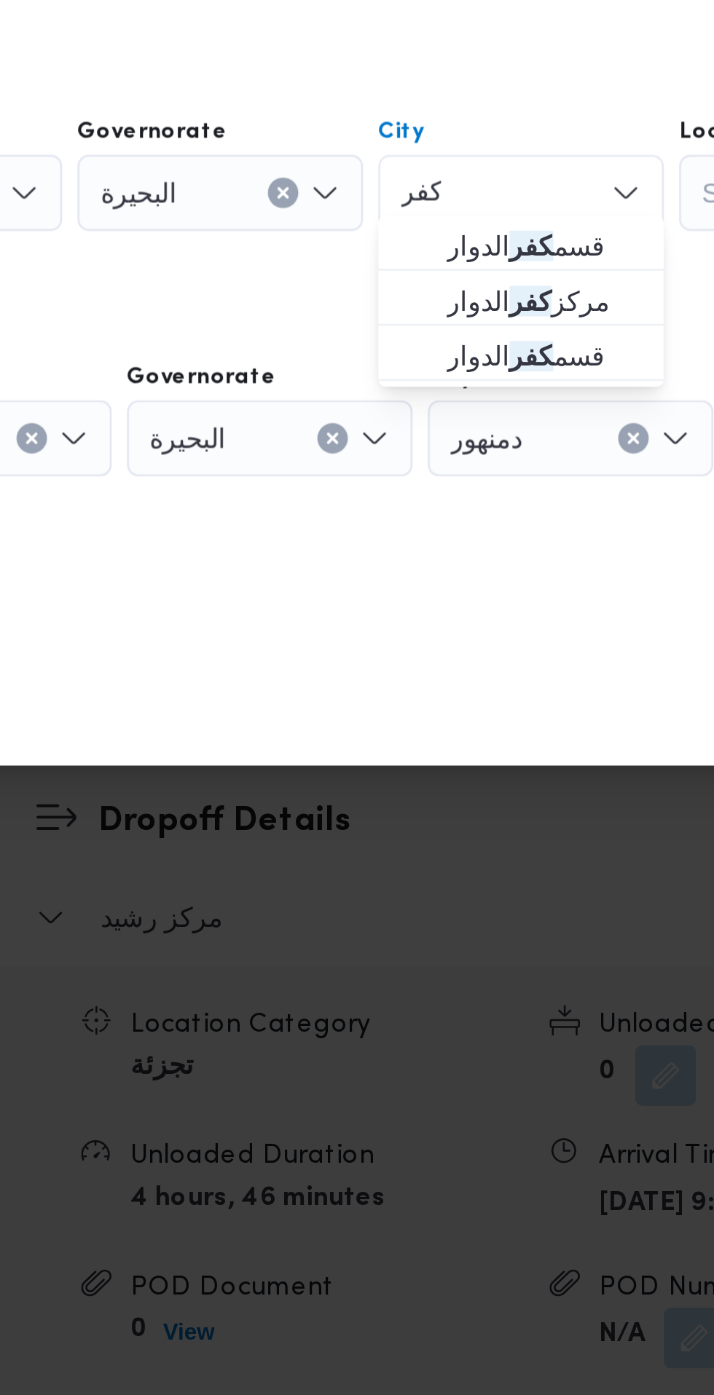
type input "كفر"
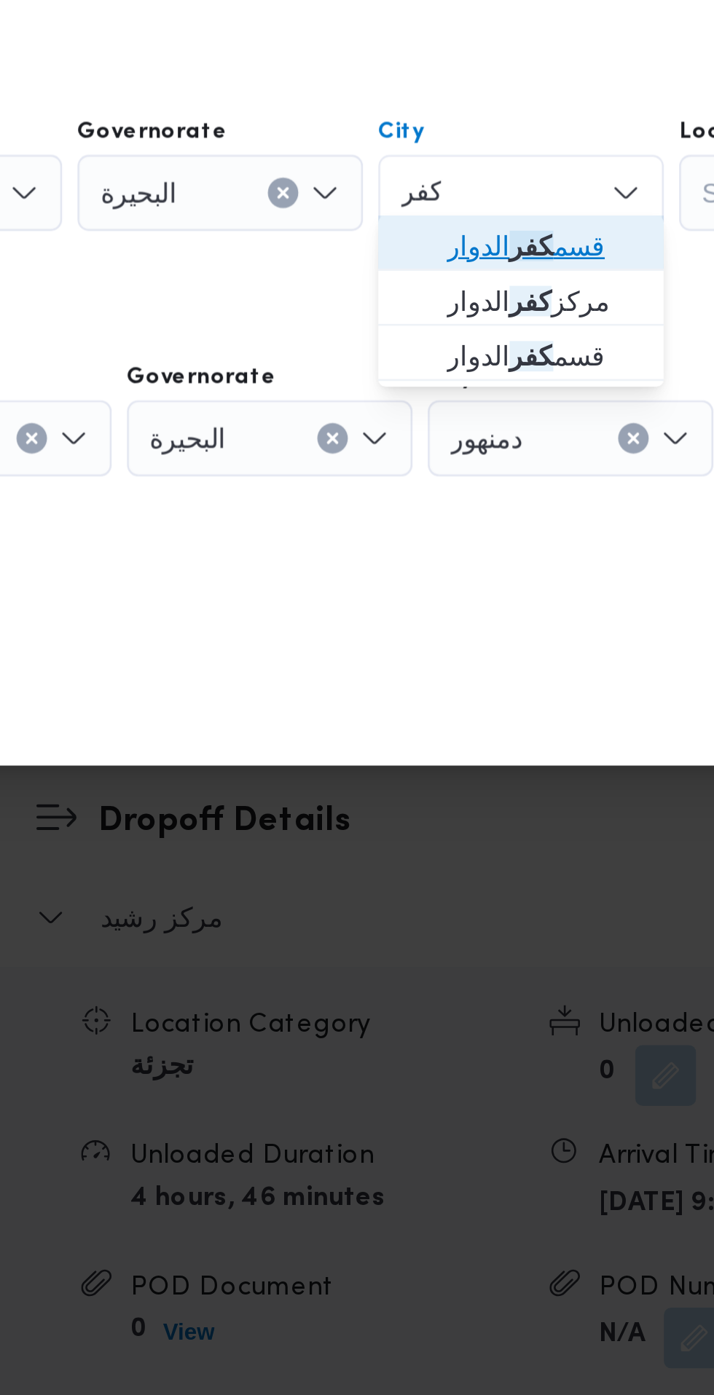
click at [432, 650] on span "قسم كفر الدوار" at bounding box center [417, 647] width 74 height 17
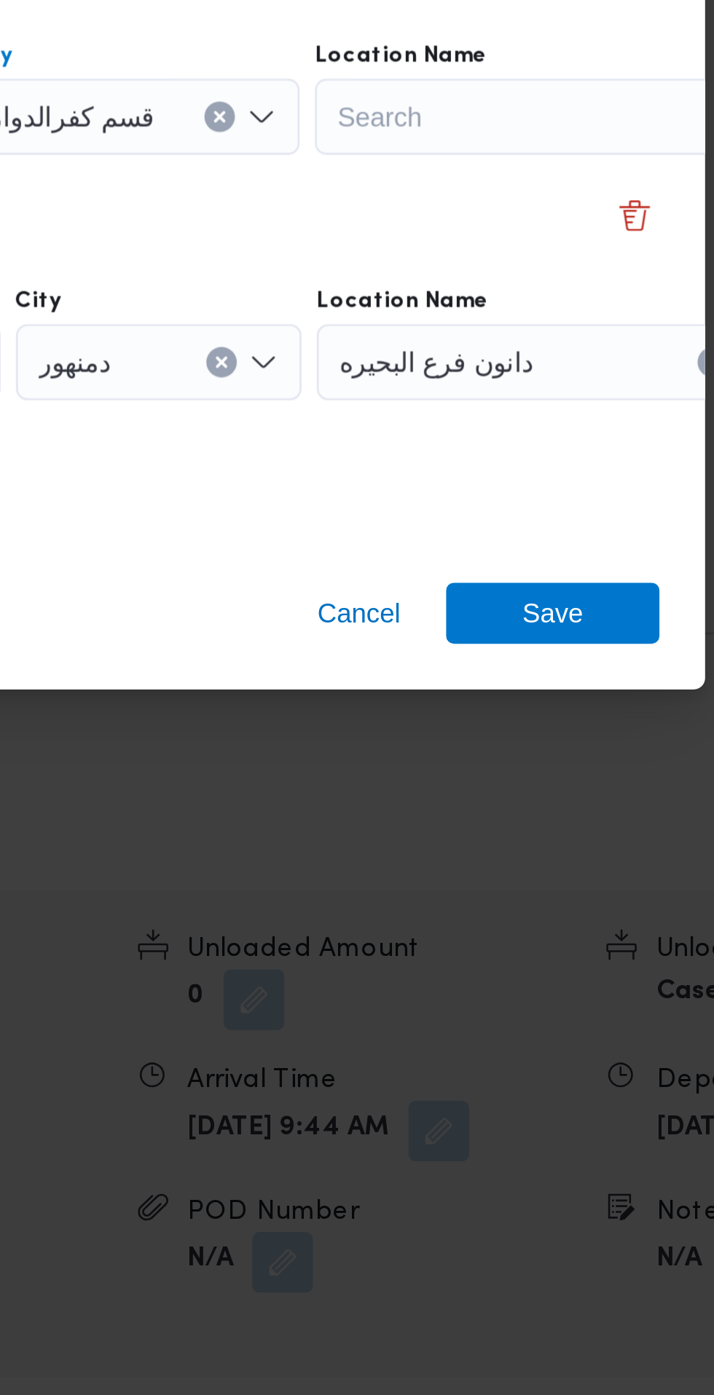
scroll to position [1641, 0]
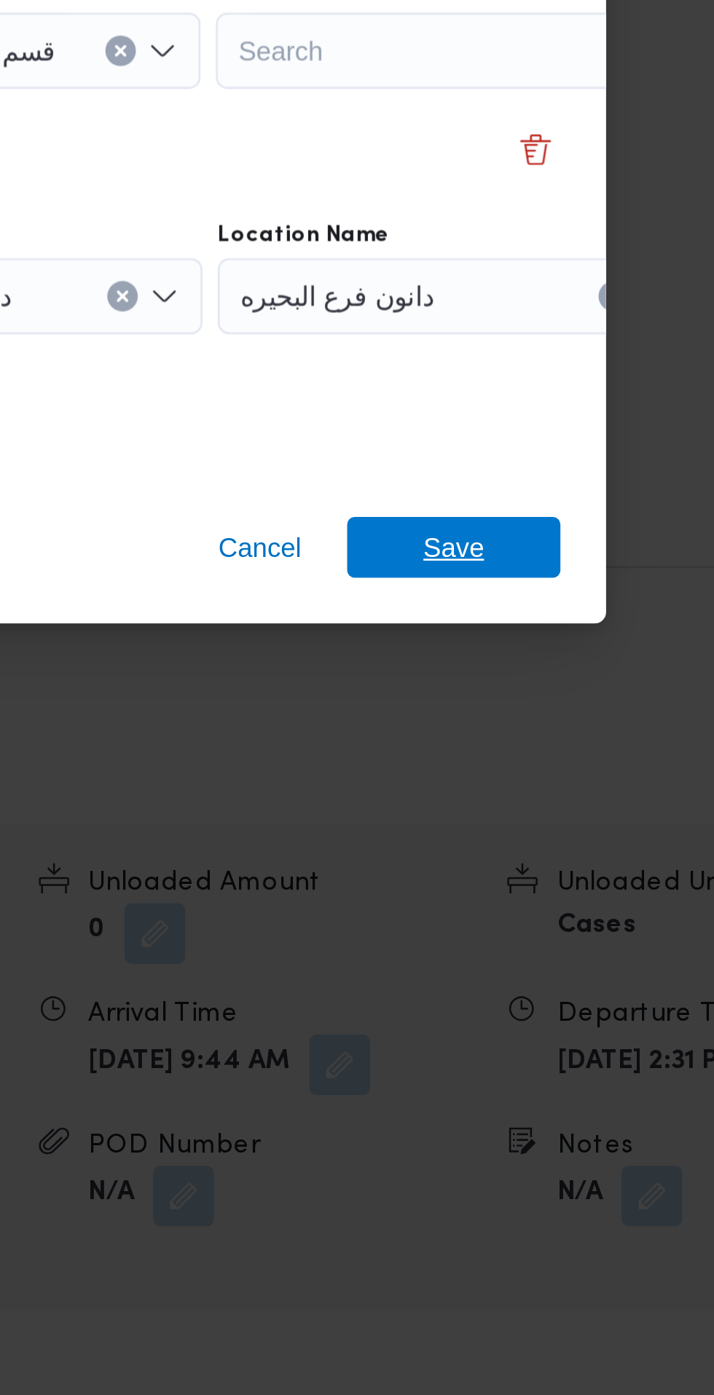
click at [593, 810] on span "Save" at bounding box center [578, 816] width 82 height 23
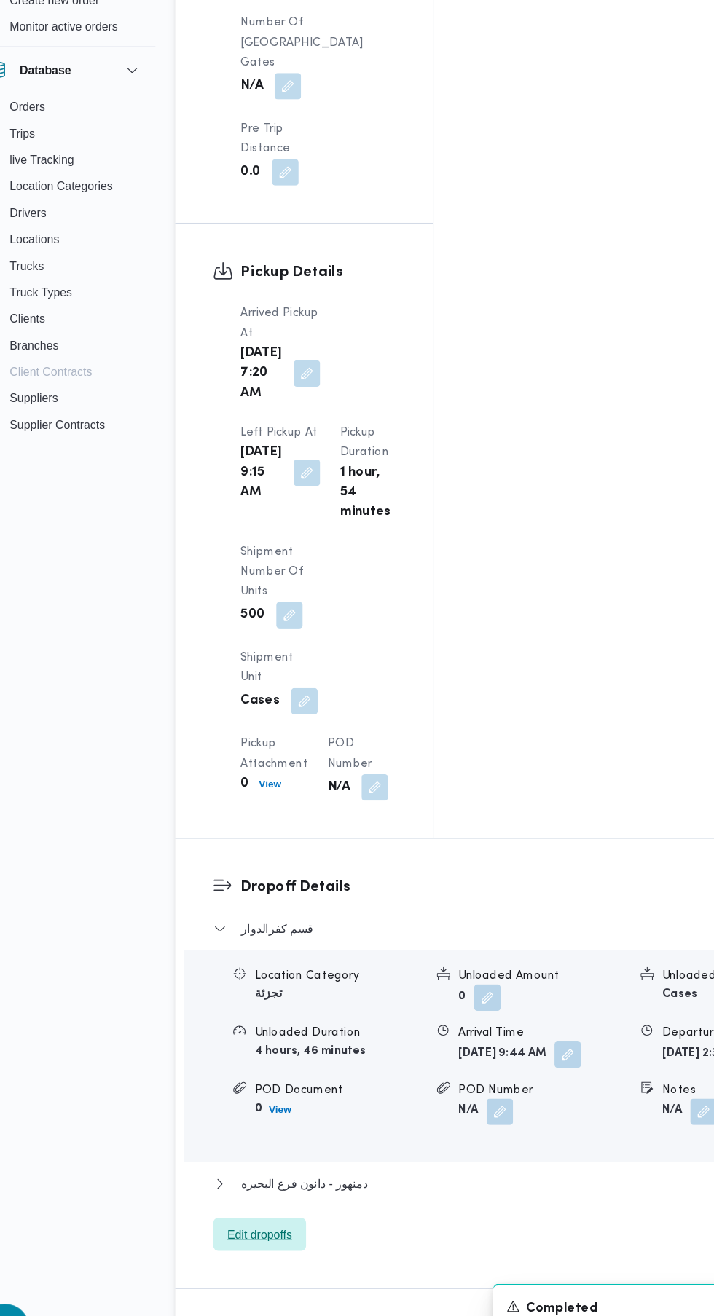
scroll to position [1653, 0]
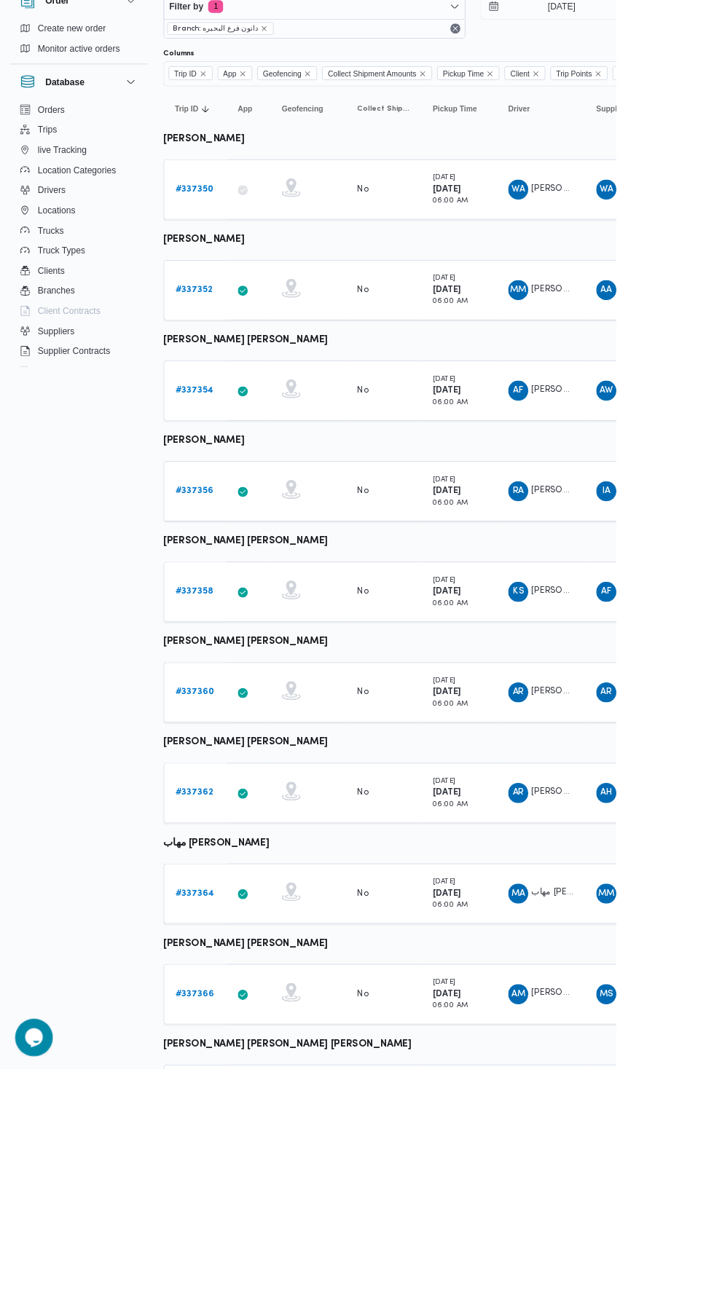
click at [224, 646] on b "# 337356" at bounding box center [225, 646] width 44 height 9
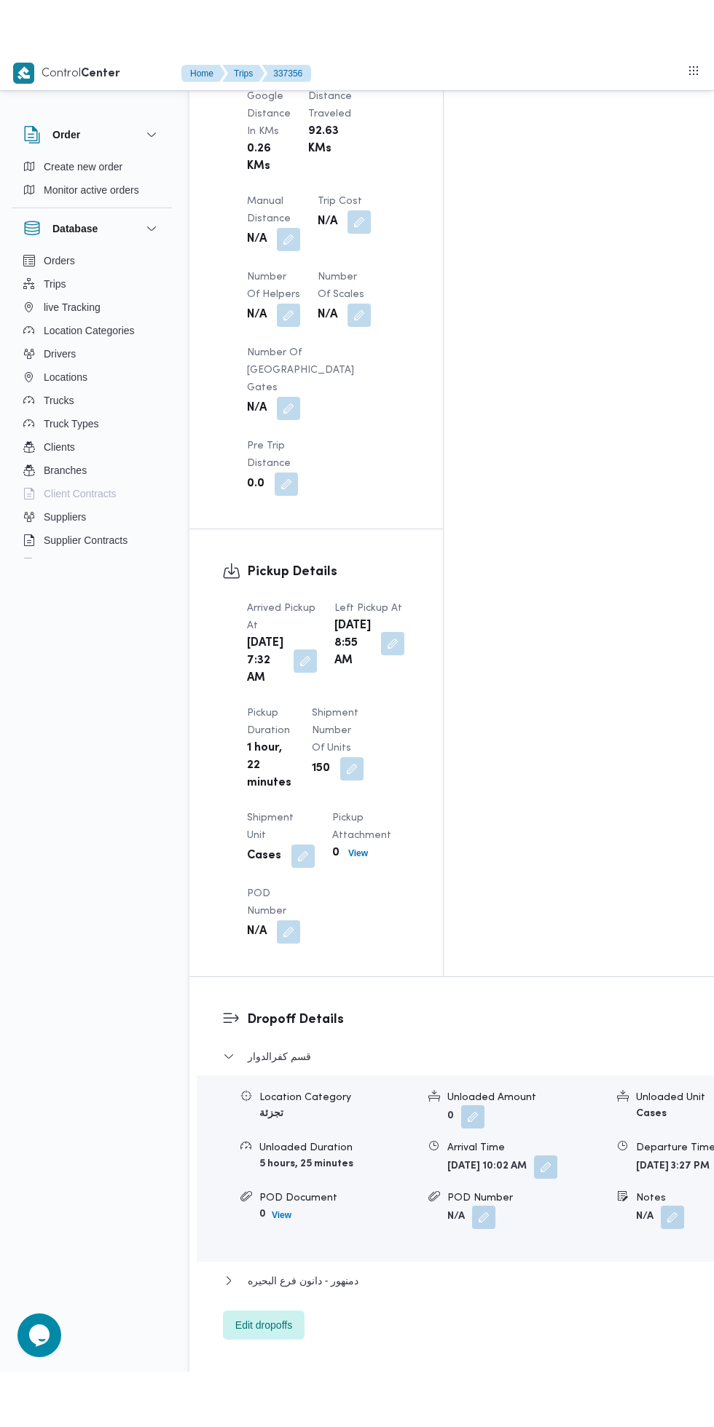
scroll to position [1317, 0]
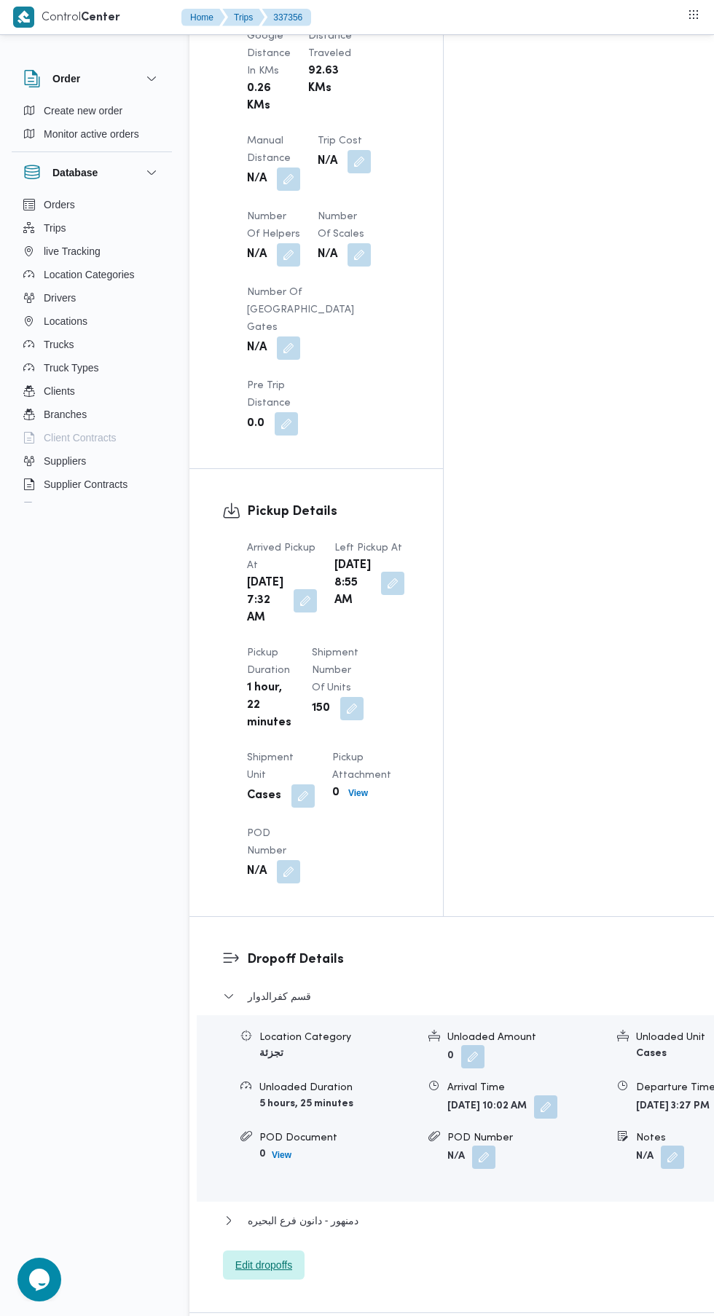
click at [261, 1256] on span "Edit dropoffs" at bounding box center [263, 1264] width 57 height 17
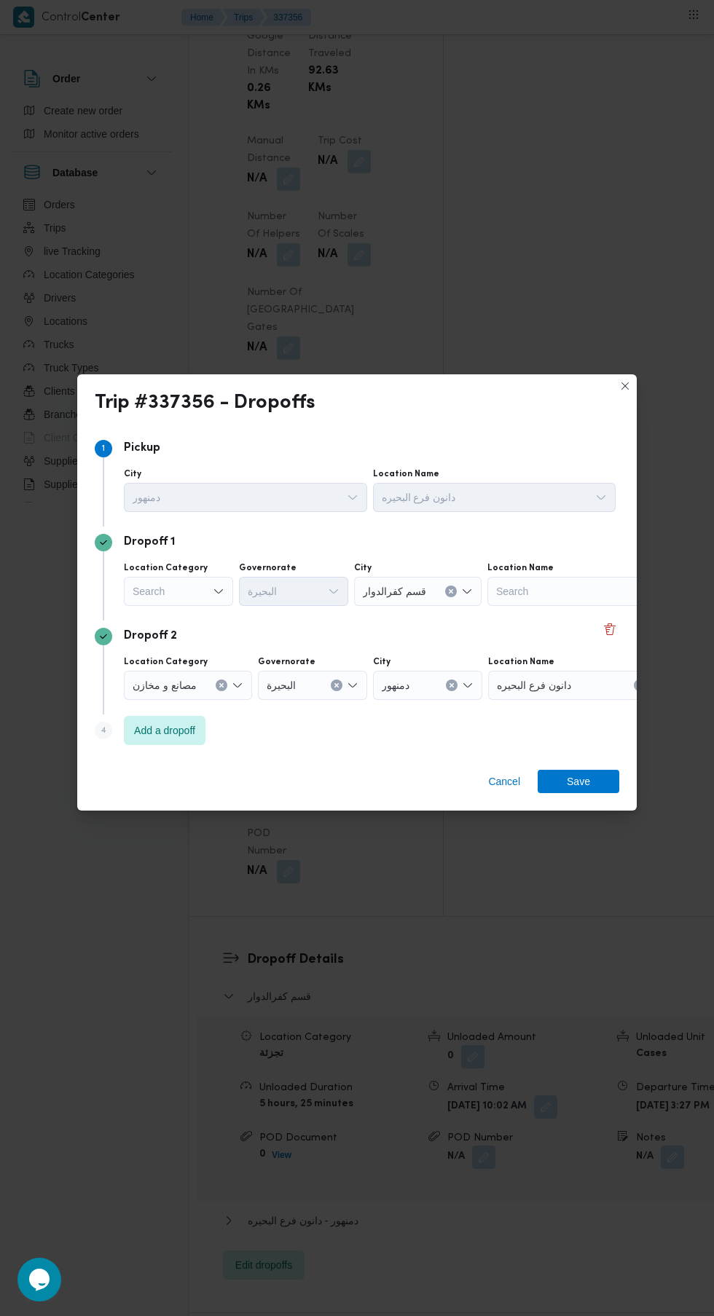
click at [133, 600] on input "Location Category" at bounding box center [133, 591] width 1 height 17
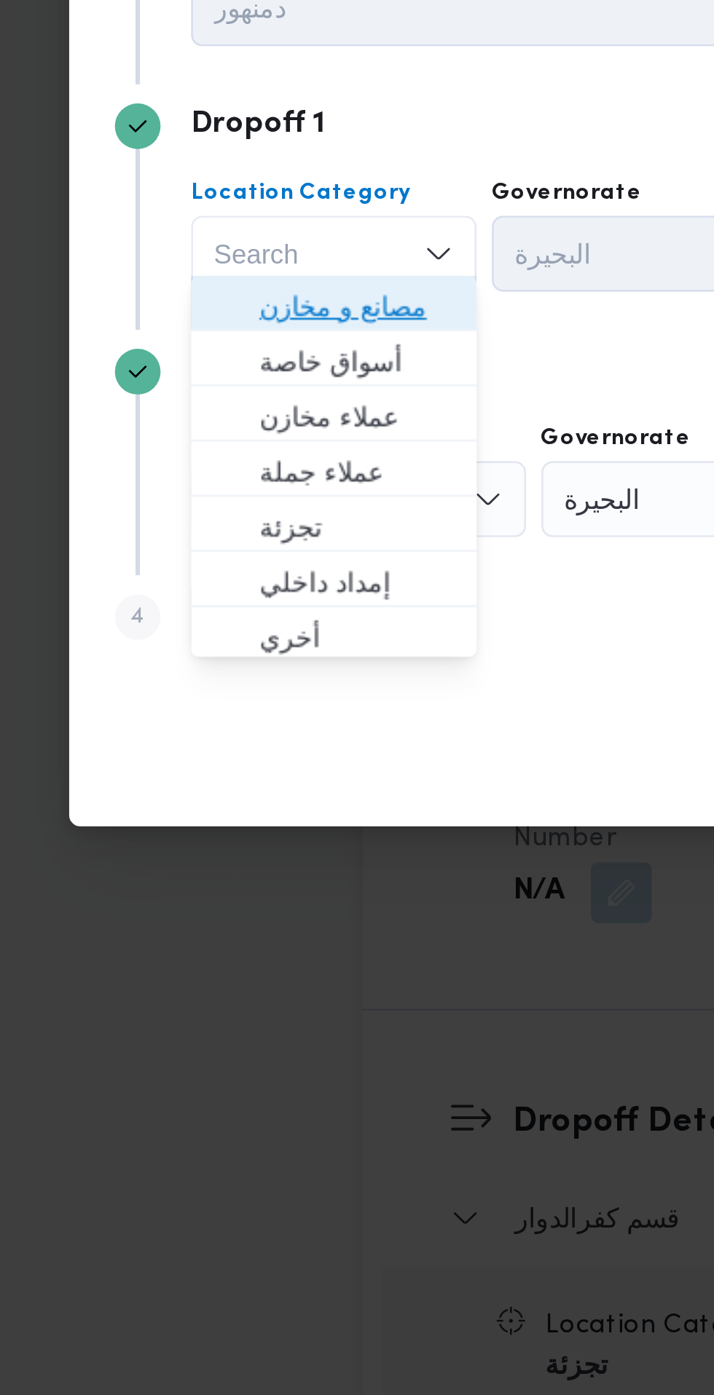
click at [200, 647] on span "مصانع و مخازن" at bounding box center [187, 647] width 74 height 17
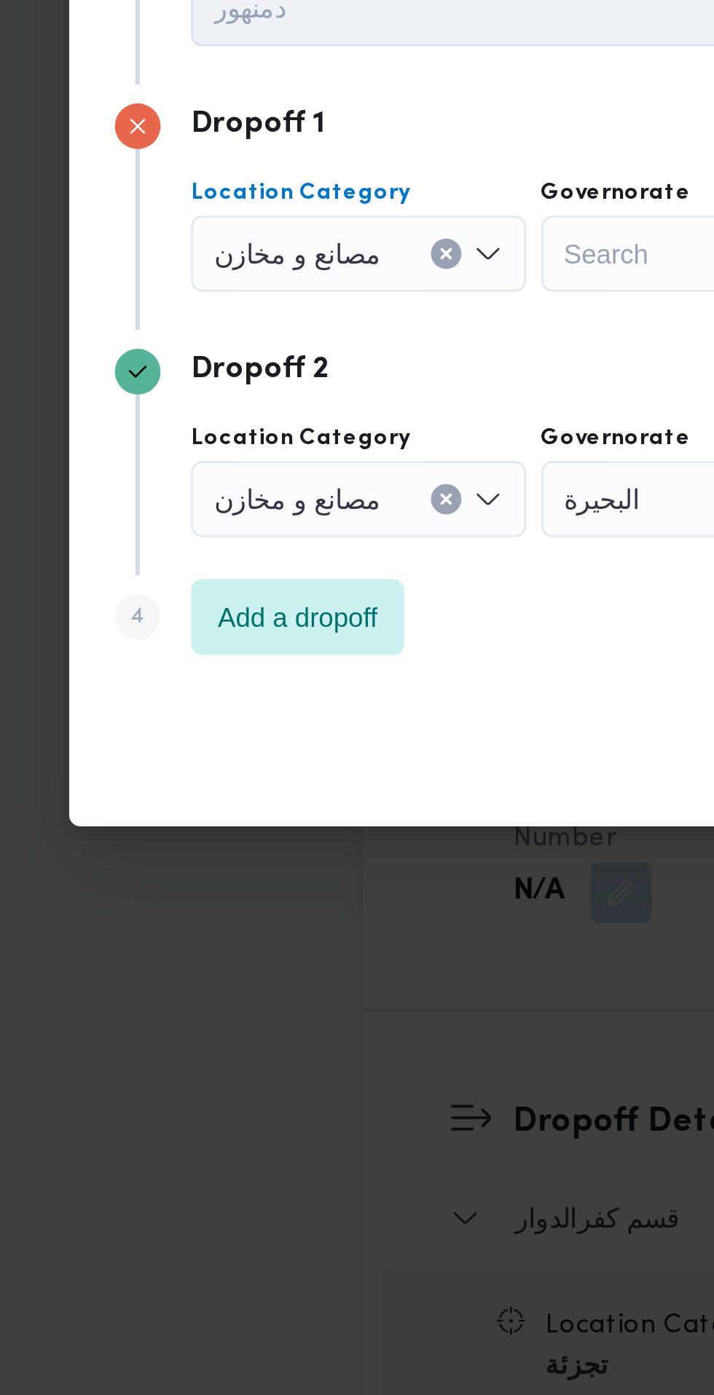
click at [291, 624] on div "Search" at bounding box center [312, 626] width 109 height 29
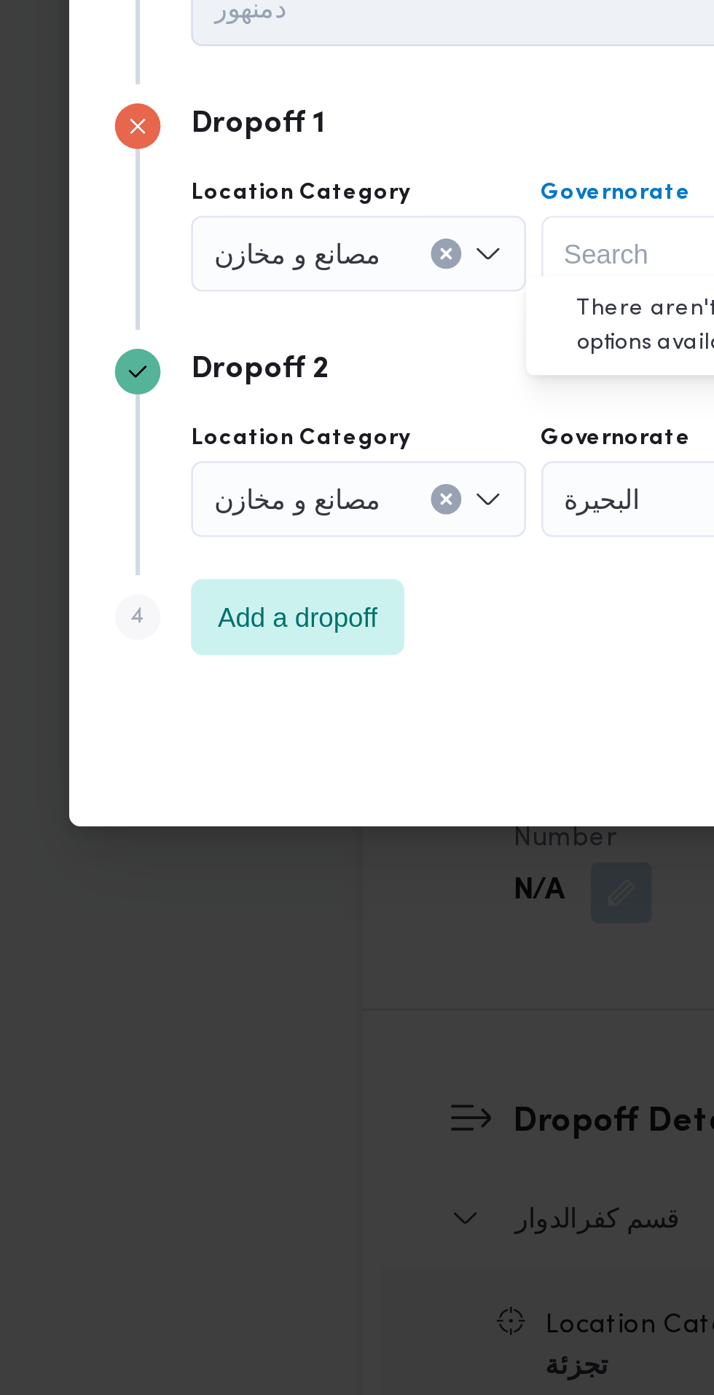
click at [202, 621] on input "Location Category" at bounding box center [202, 626] width 1 height 17
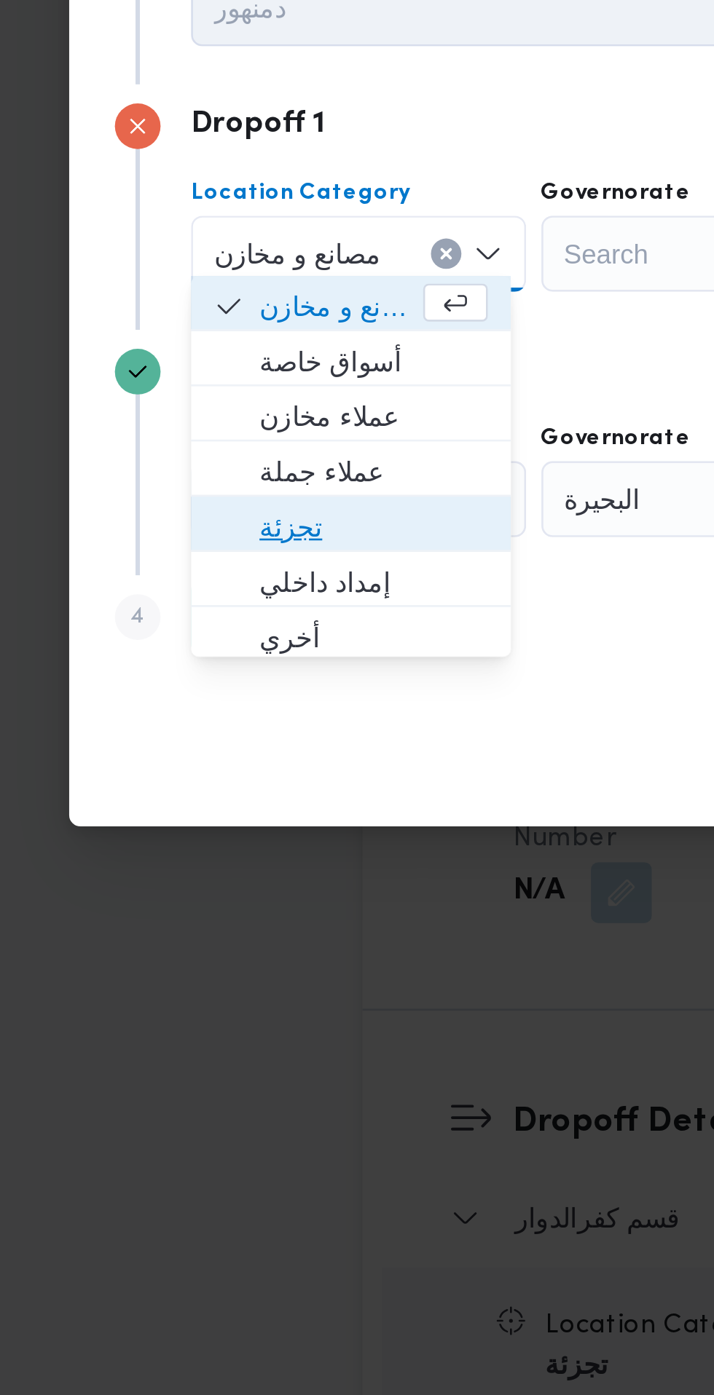
click at [200, 731] on span "تجزئة" at bounding box center [193, 731] width 87 height 17
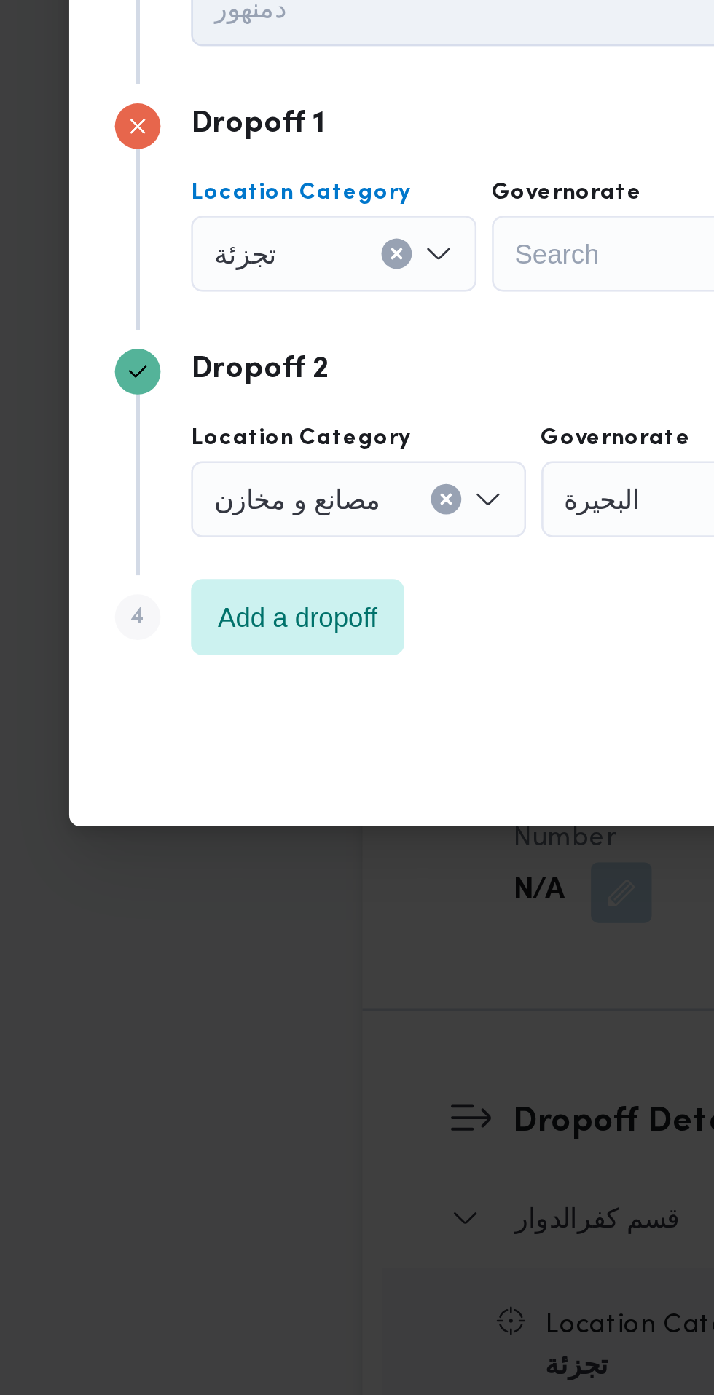
click at [289, 622] on div "Search" at bounding box center [293, 626] width 109 height 29
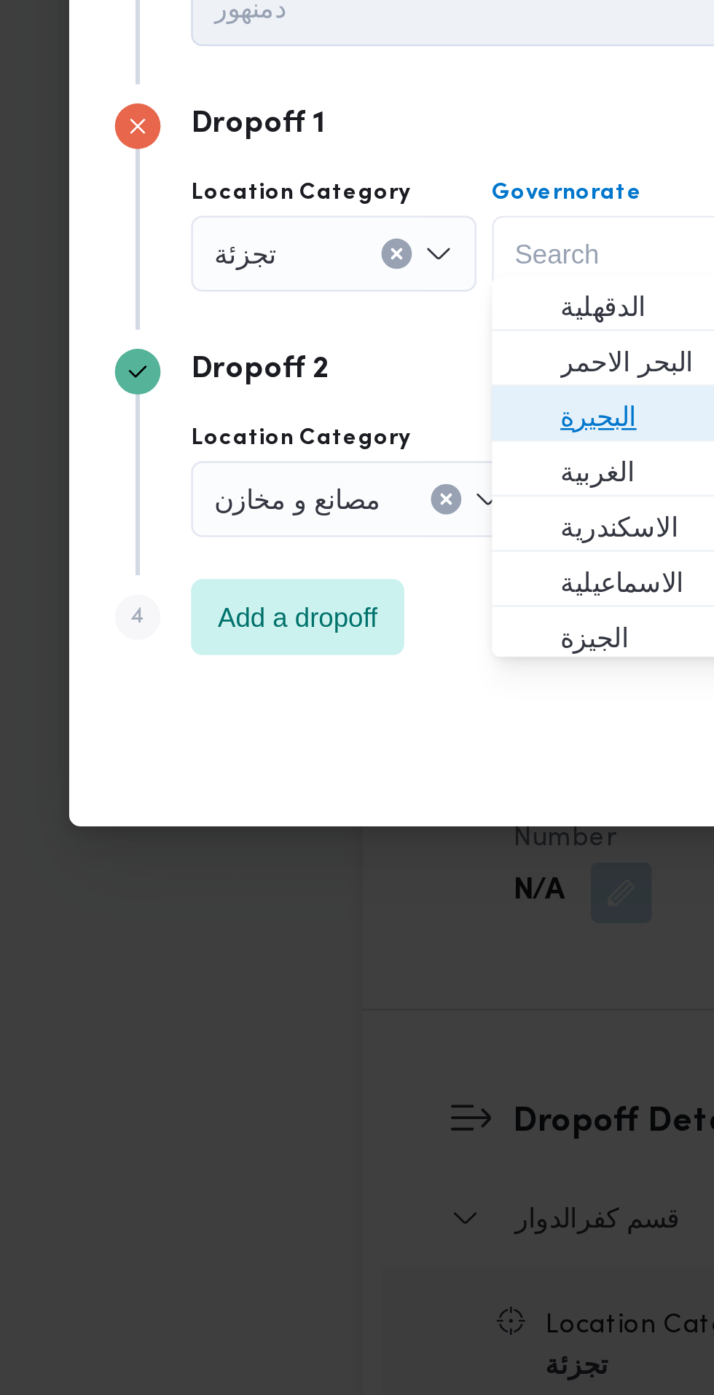
click at [291, 694] on span "البحيرة" at bounding box center [302, 689] width 74 height 17
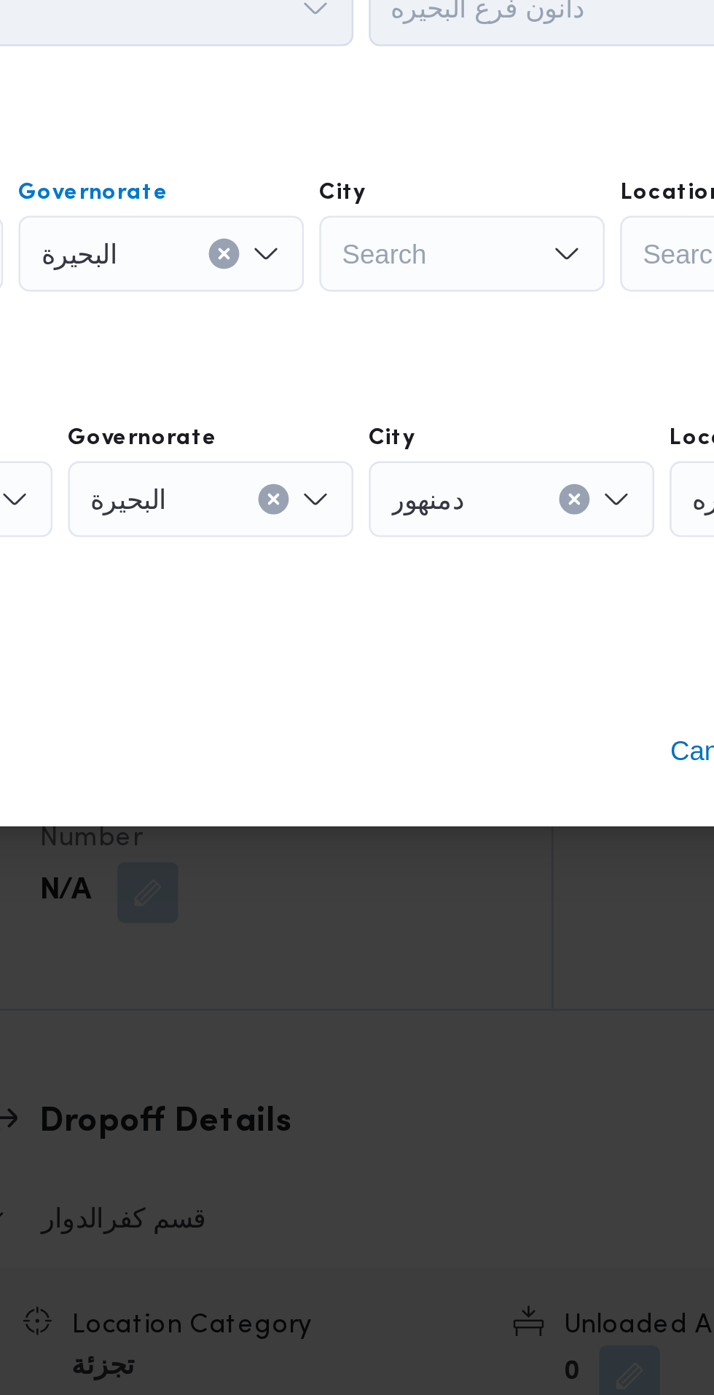
click at [406, 625] on div "Search" at bounding box center [408, 626] width 109 height 29
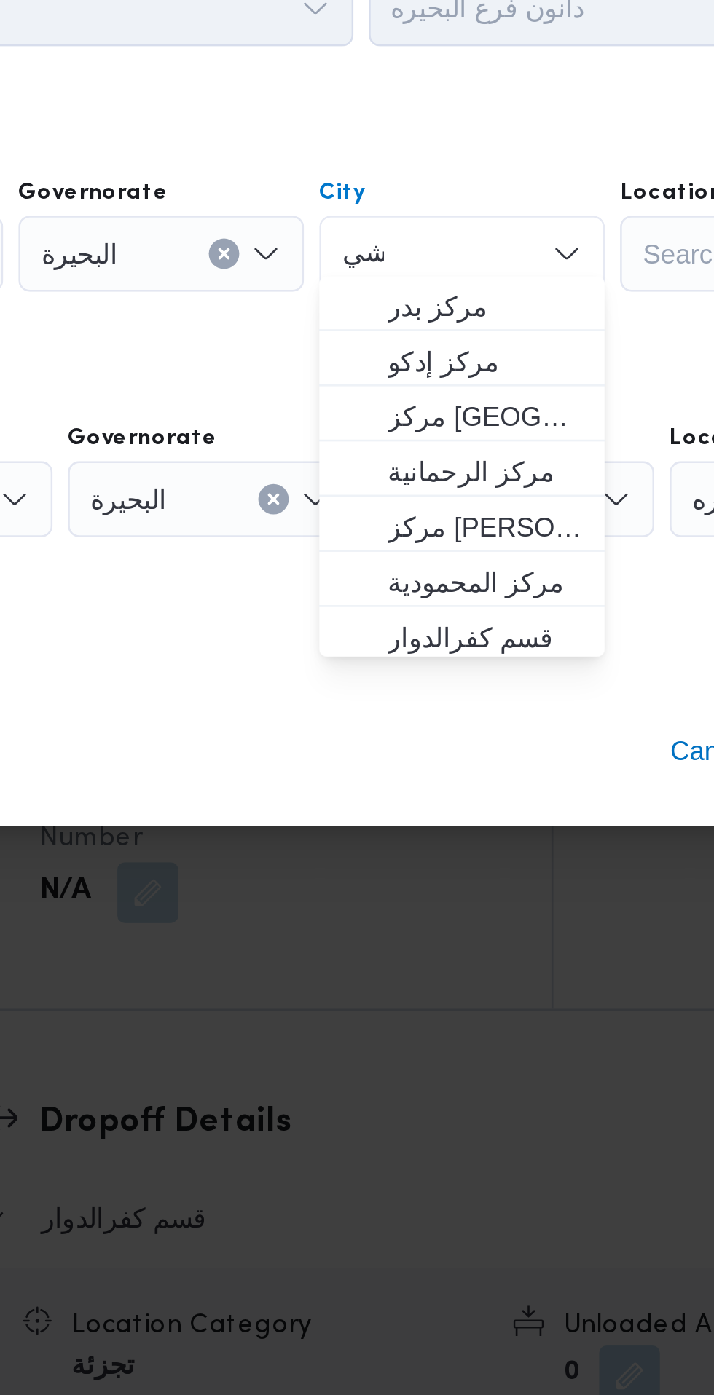
scroll to position [0, 0]
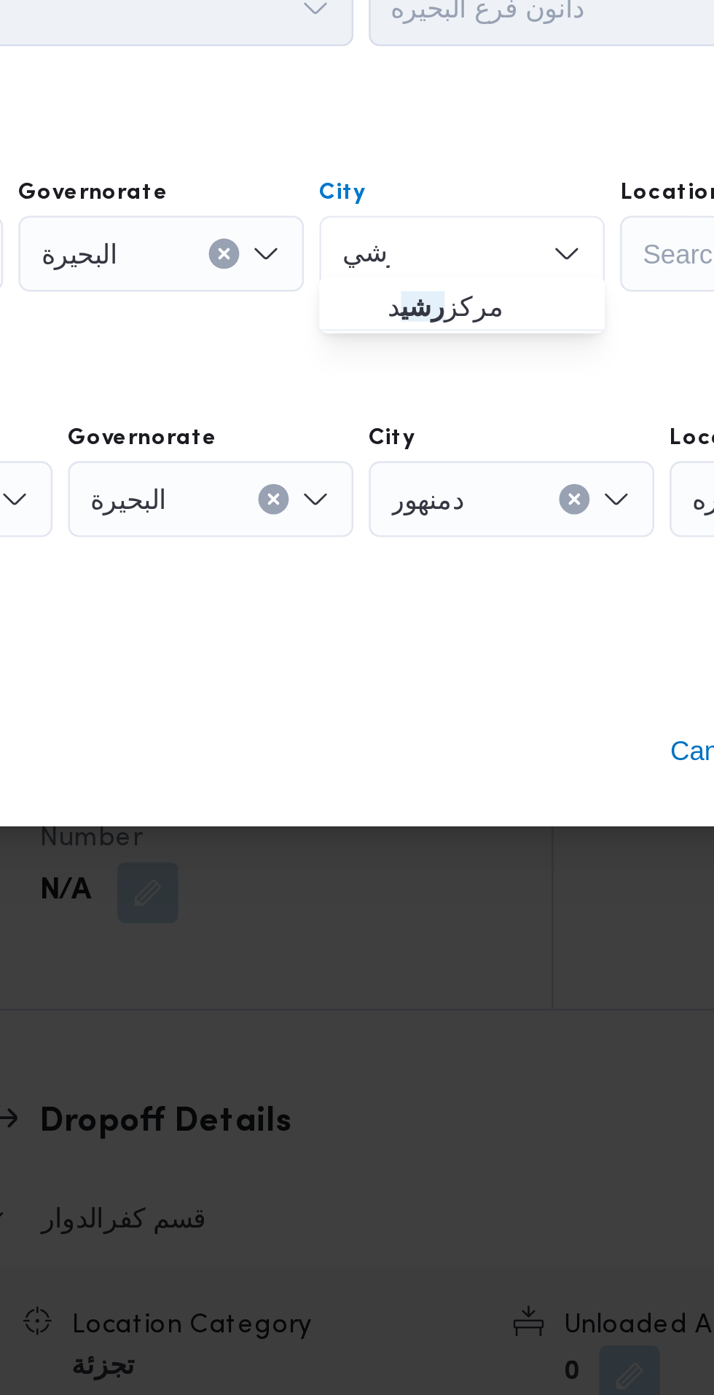
type input "رشي"
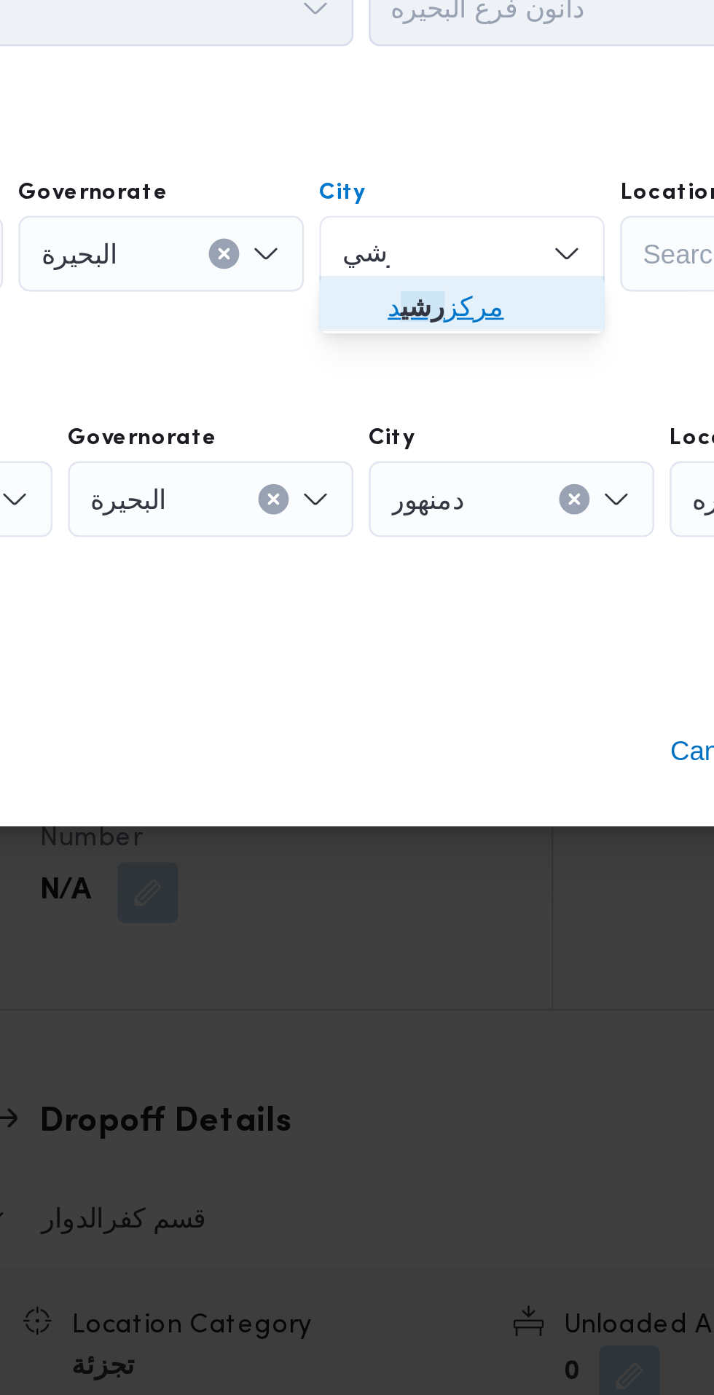
click at [422, 648] on span "مركز رشي د" at bounding box center [417, 647] width 74 height 17
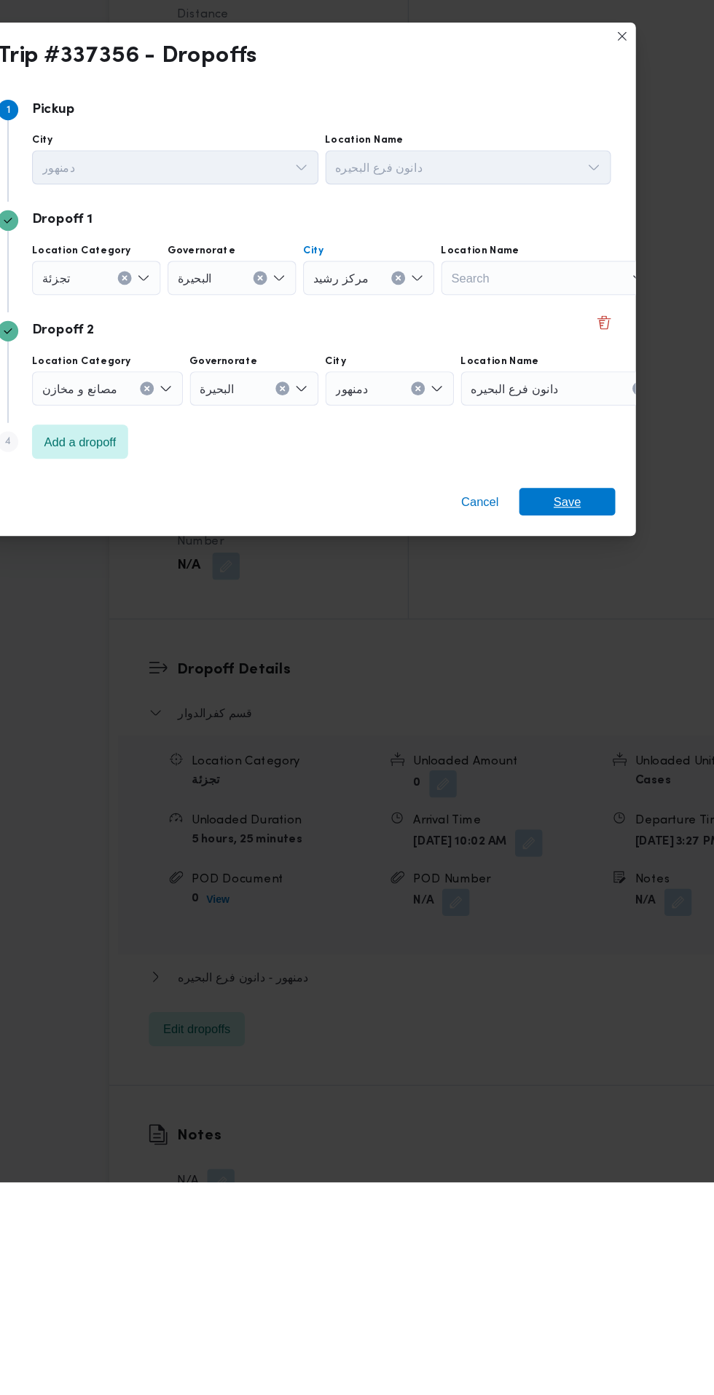
click at [586, 818] on span "Save" at bounding box center [578, 816] width 23 height 23
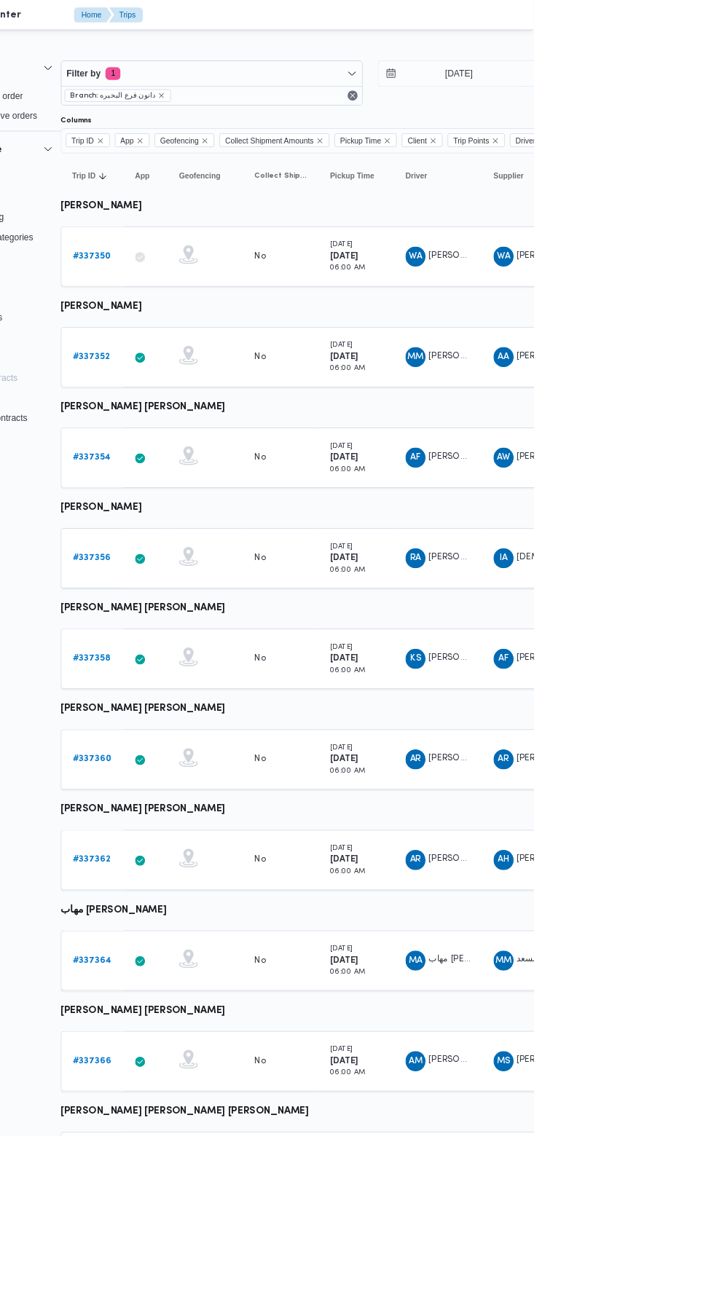
scroll to position [0, 23]
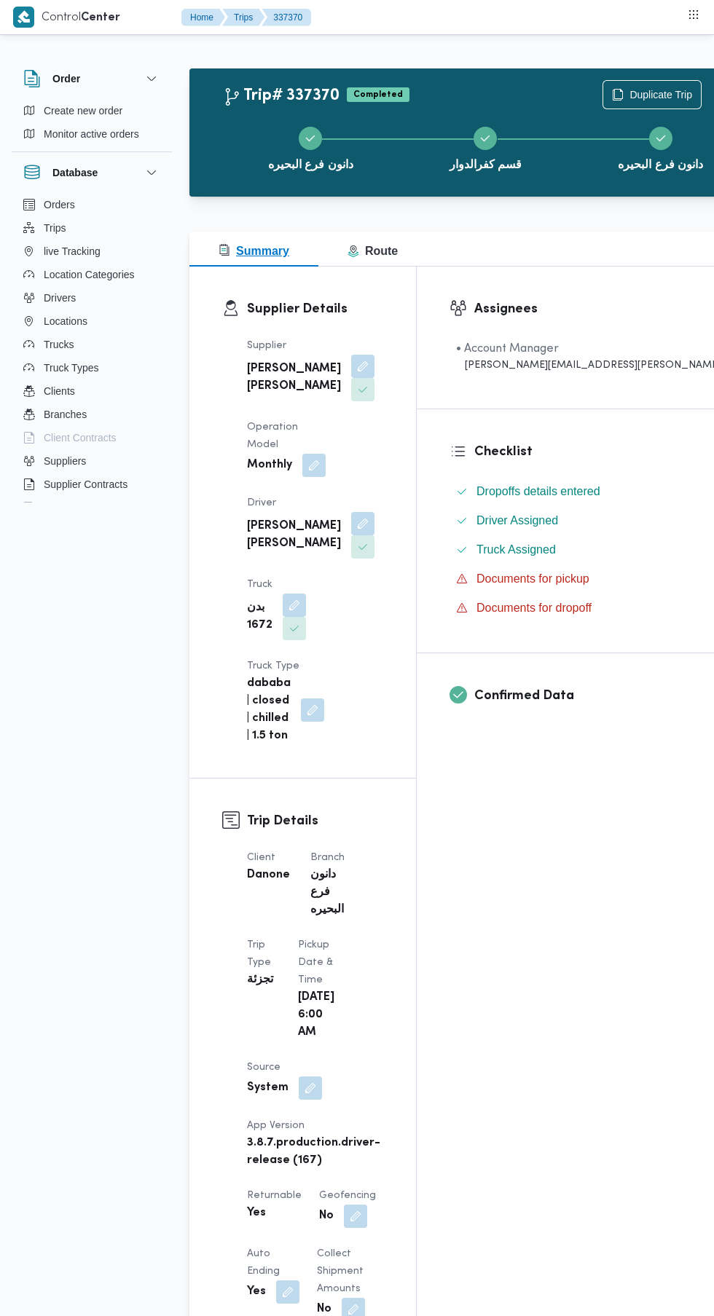
click at [382, 250] on span "Route" at bounding box center [372, 251] width 50 height 12
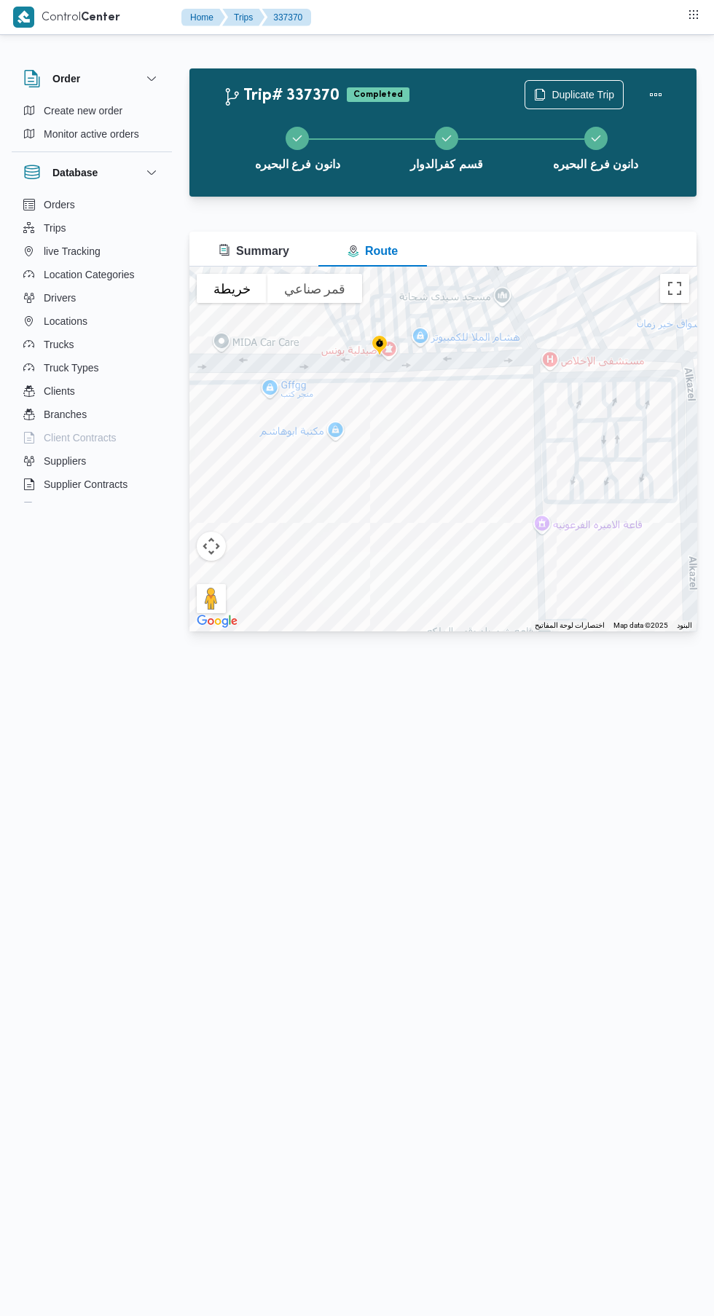
click at [301, 291] on button "قمر صناعي" at bounding box center [314, 288] width 95 height 29
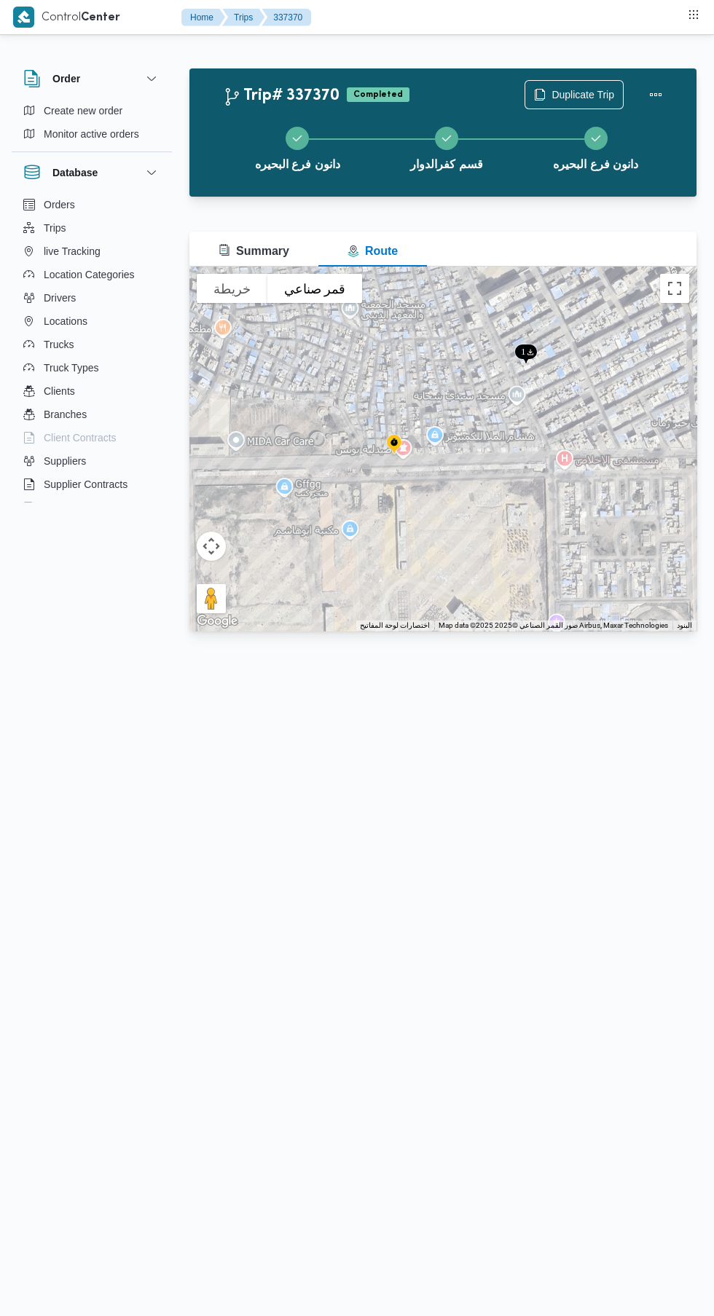
click at [232, 302] on button "خريطة" at bounding box center [232, 288] width 71 height 29
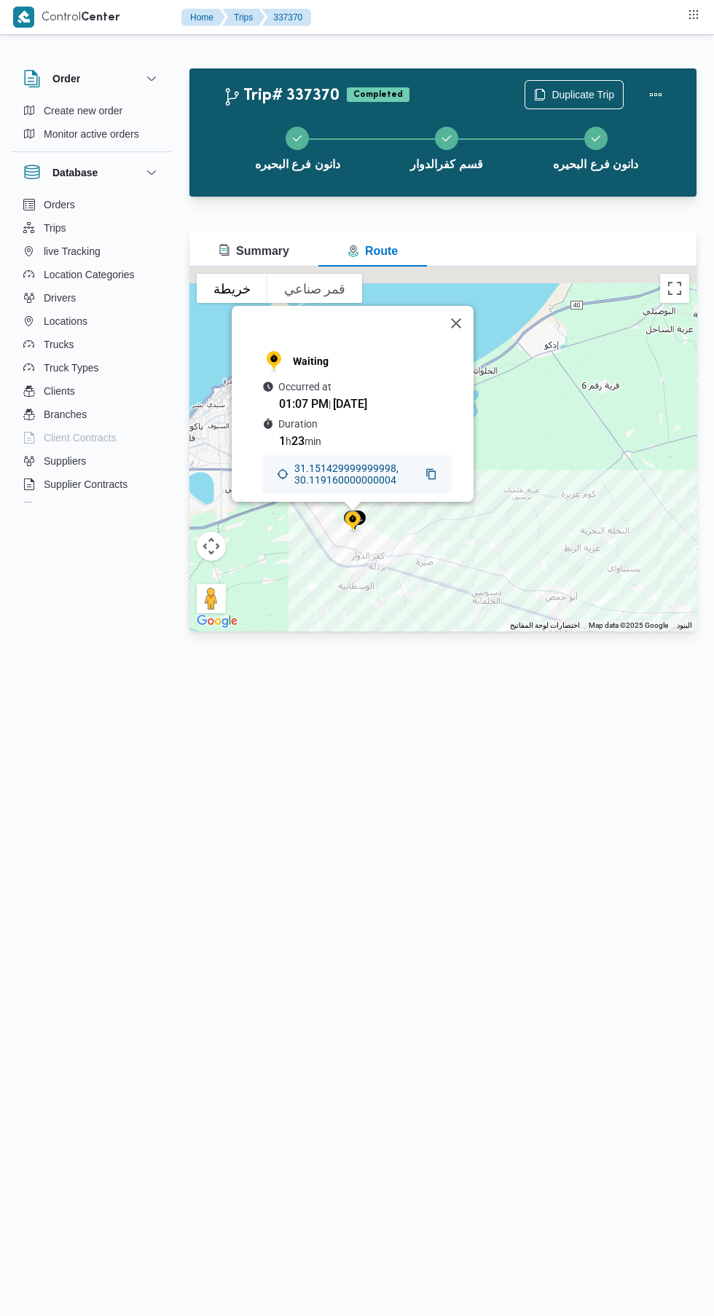
click at [318, 421] on div "Waiting Occurred at 01:07 PM | 16 Sep Duration 1 h 23 min 31.151429999999998, 3…" at bounding box center [356, 421] width 233 height 161
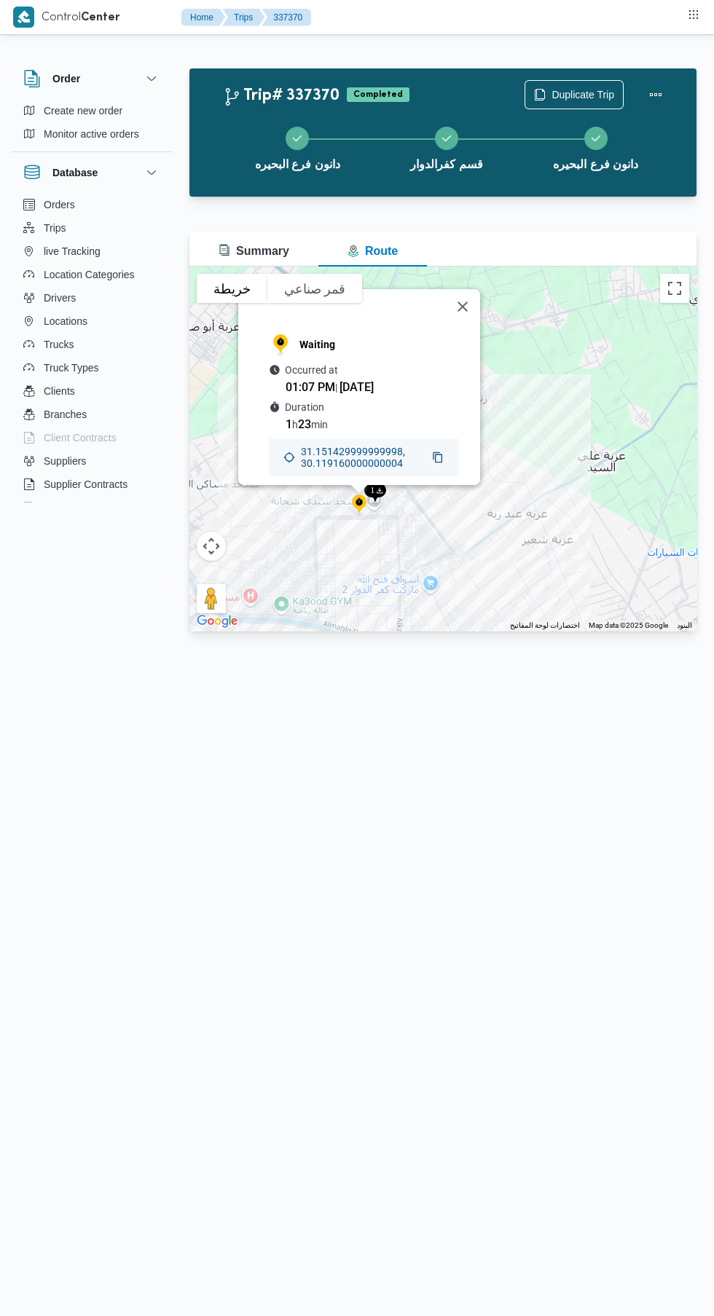
click at [454, 313] on button "إغلاق" at bounding box center [462, 306] width 35 height 35
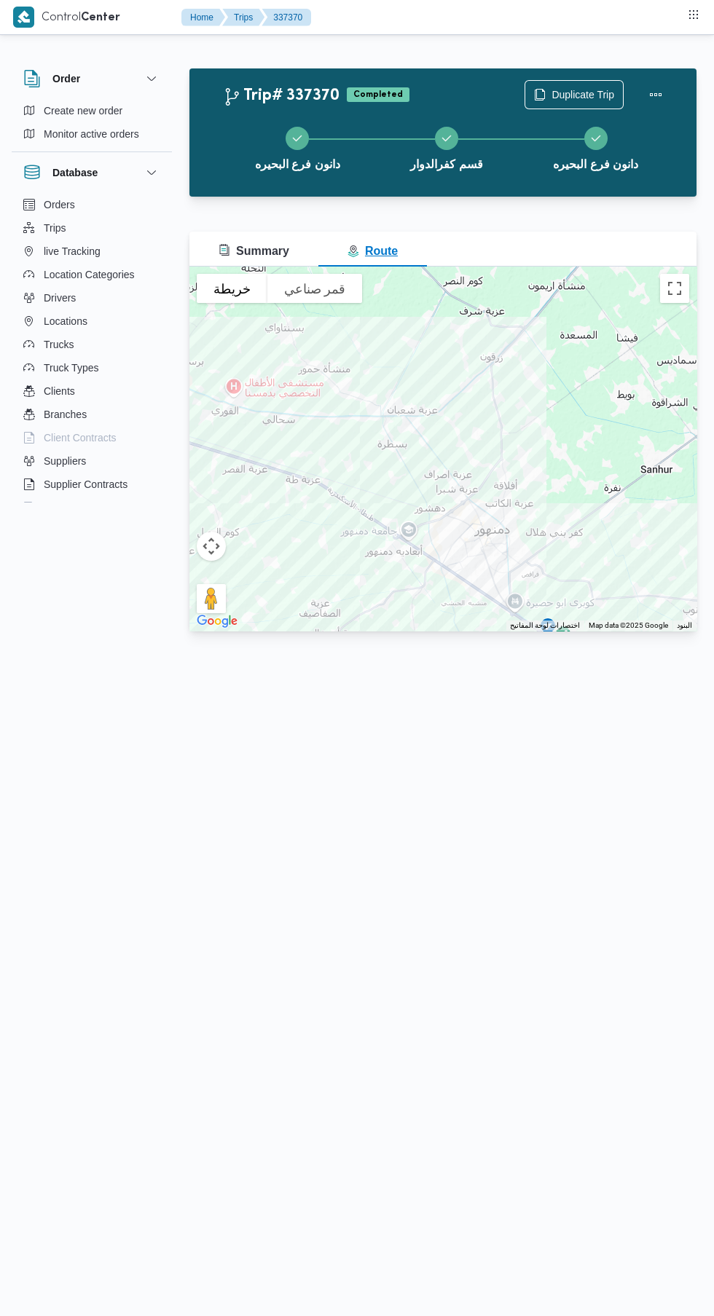
click at [249, 250] on span "Summary" at bounding box center [253, 251] width 71 height 12
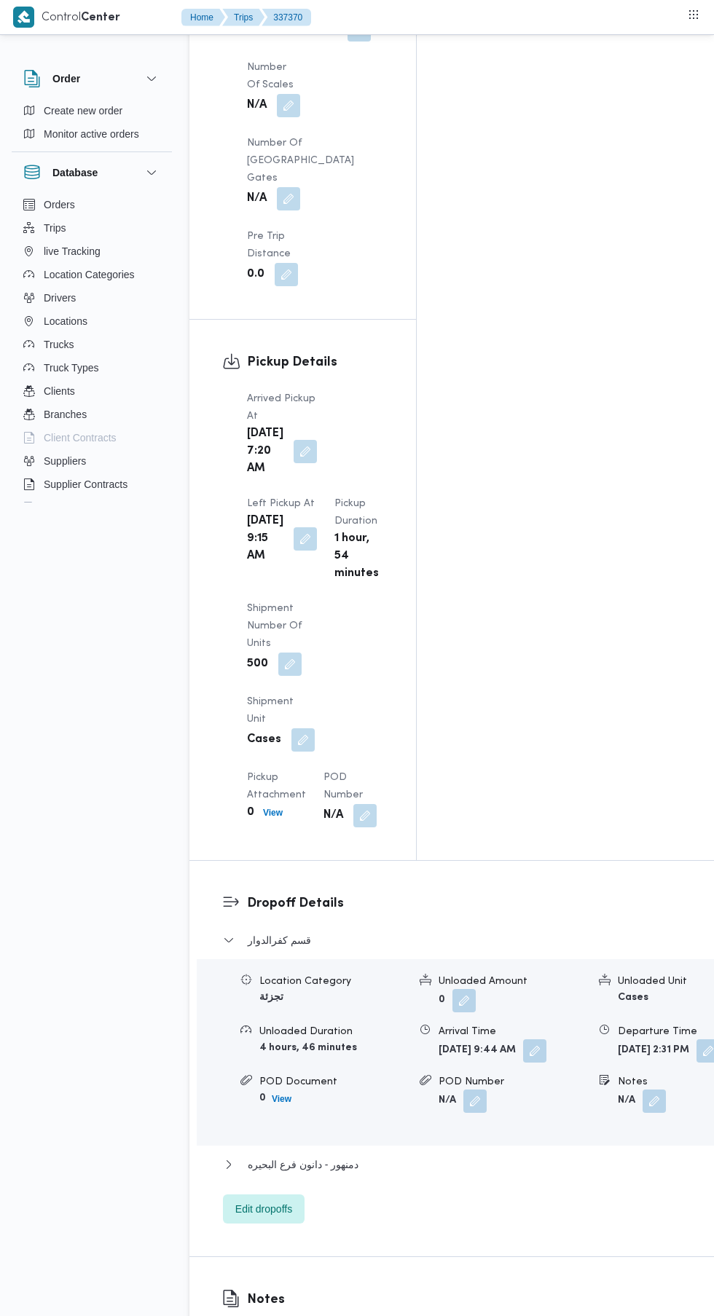
scroll to position [1321, 0]
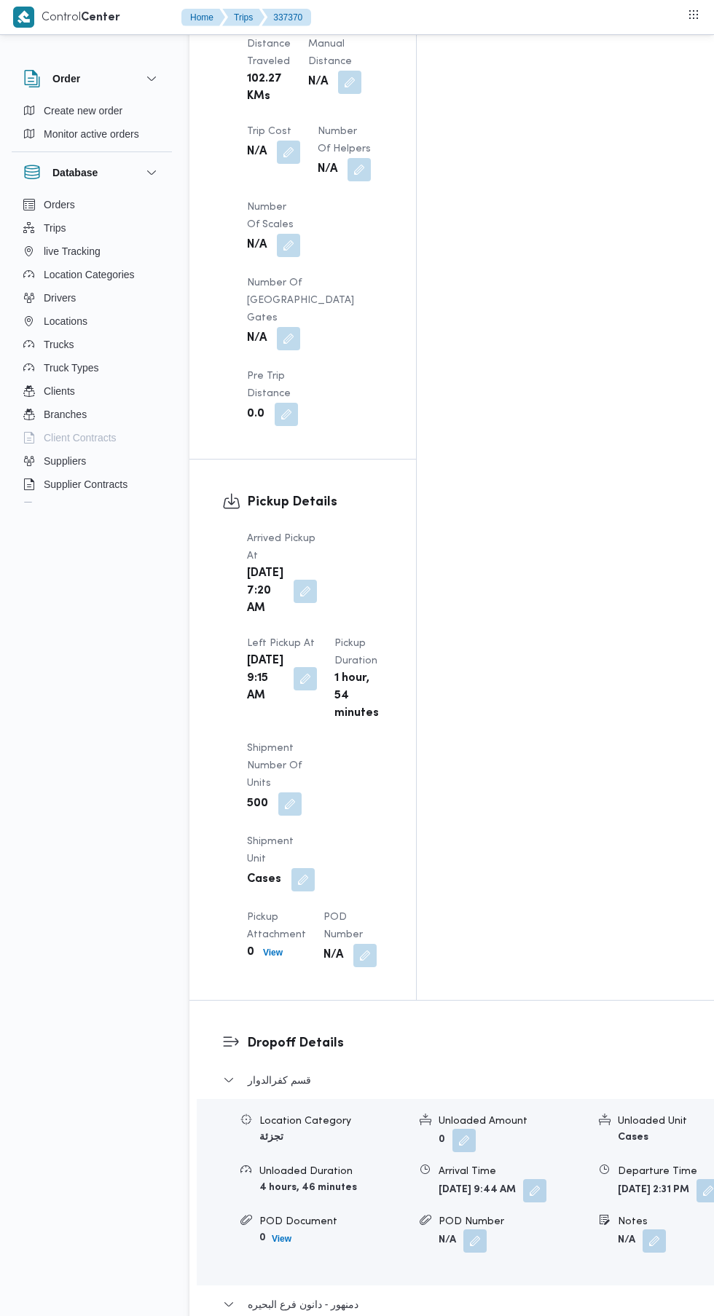
scroll to position [1467, 0]
